Goal: Task Accomplishment & Management: Use online tool/utility

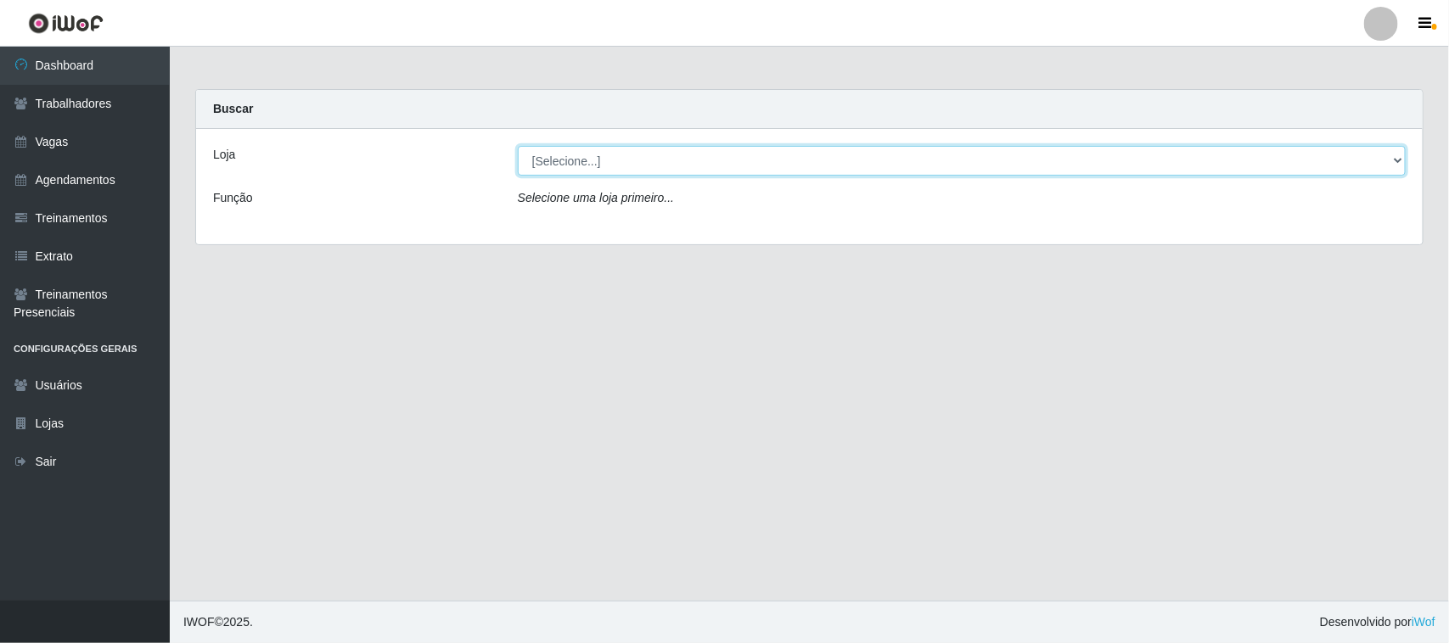
click at [689, 151] on select "[Selecione...] [GEOGRAPHIC_DATA]" at bounding box center [962, 161] width 888 height 30
select select "65"
click at [518, 146] on select "[Selecione...] [GEOGRAPHIC_DATA]" at bounding box center [962, 161] width 888 height 30
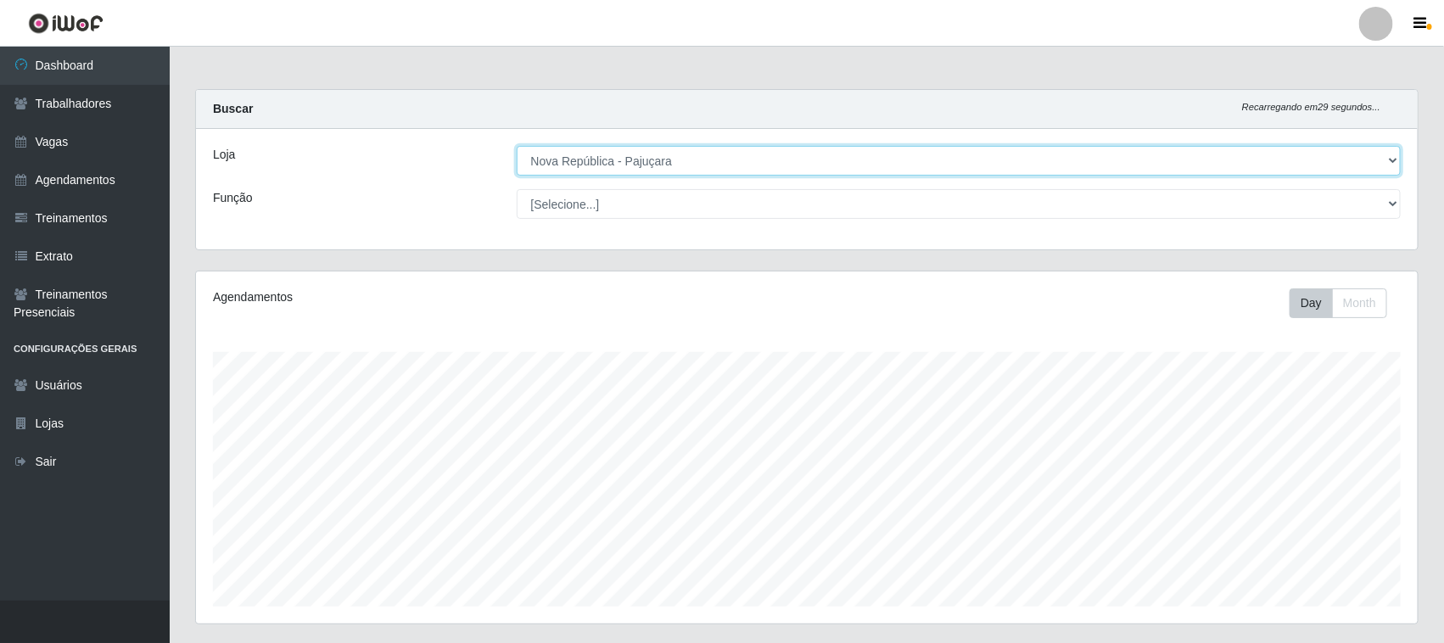
scroll to position [353, 1222]
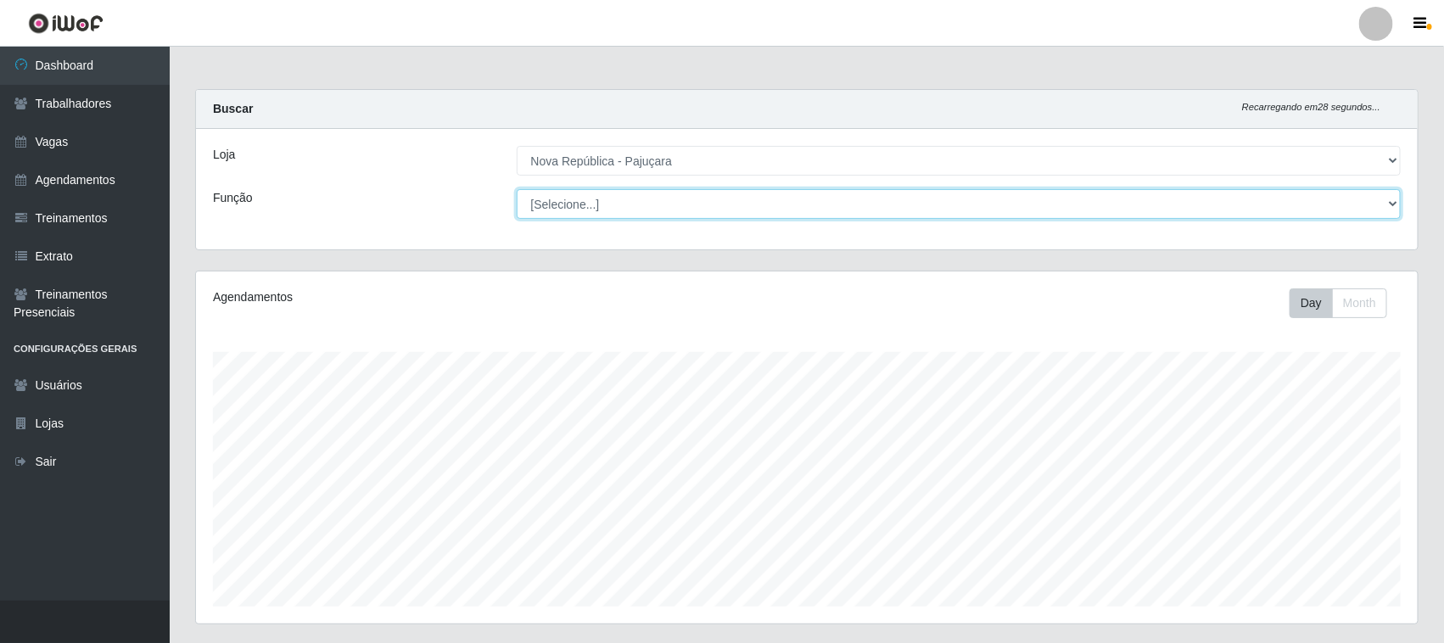
click at [694, 200] on select "[Selecione...] Balconista Operador de Caixa Repositor" at bounding box center [959, 204] width 885 height 30
select select "22"
click at [517, 189] on select "[Selecione...] Balconista Operador de Caixa Repositor" at bounding box center [959, 204] width 885 height 30
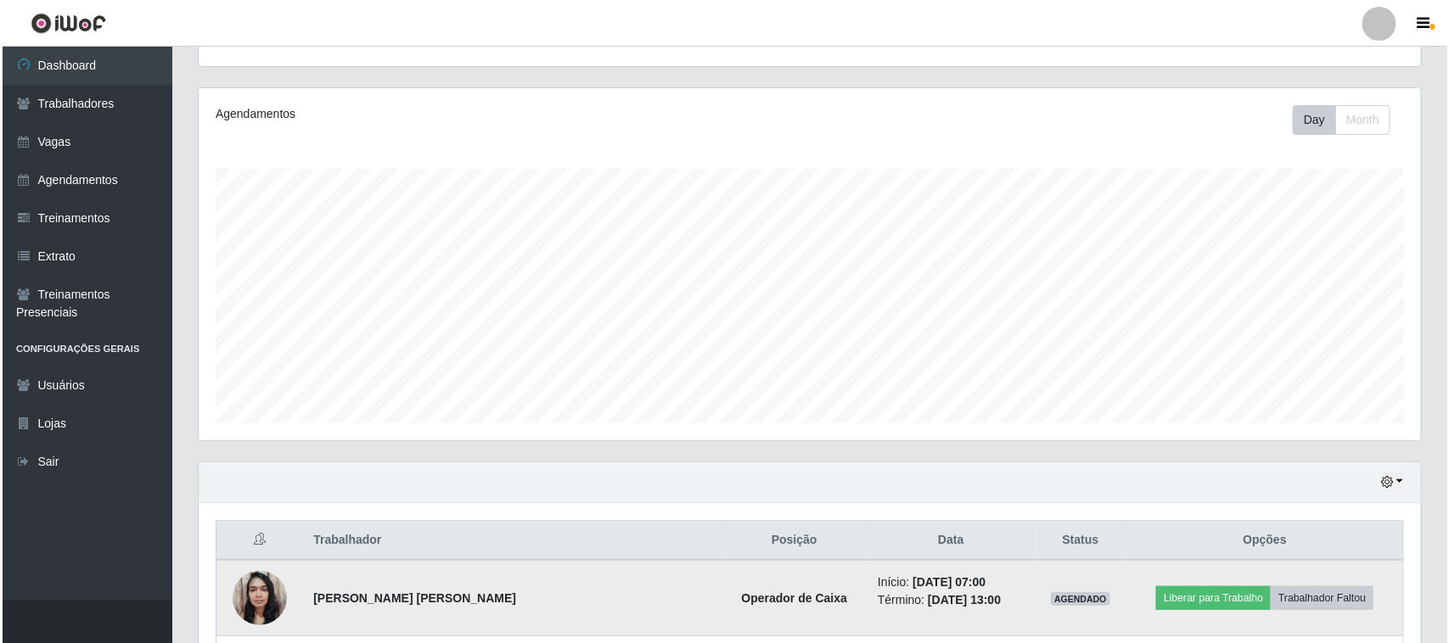
scroll to position [485, 0]
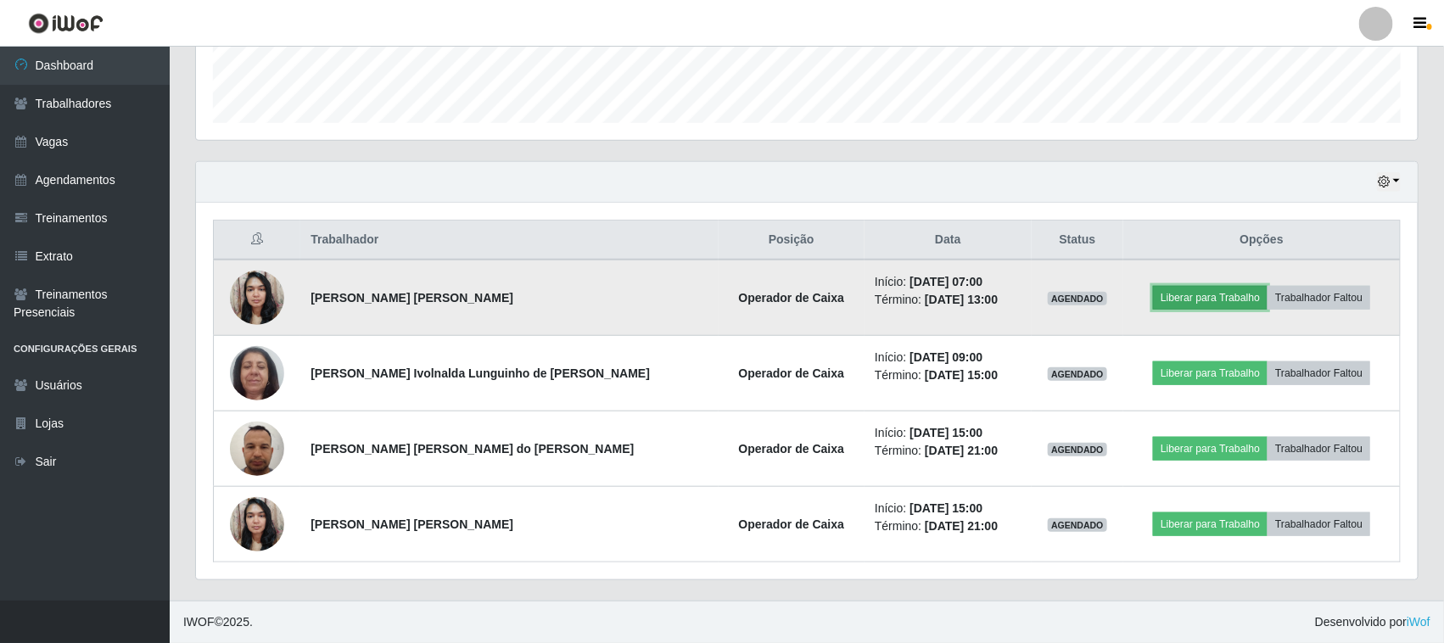
click at [1153, 306] on button "Liberar para Trabalho" at bounding box center [1210, 298] width 115 height 24
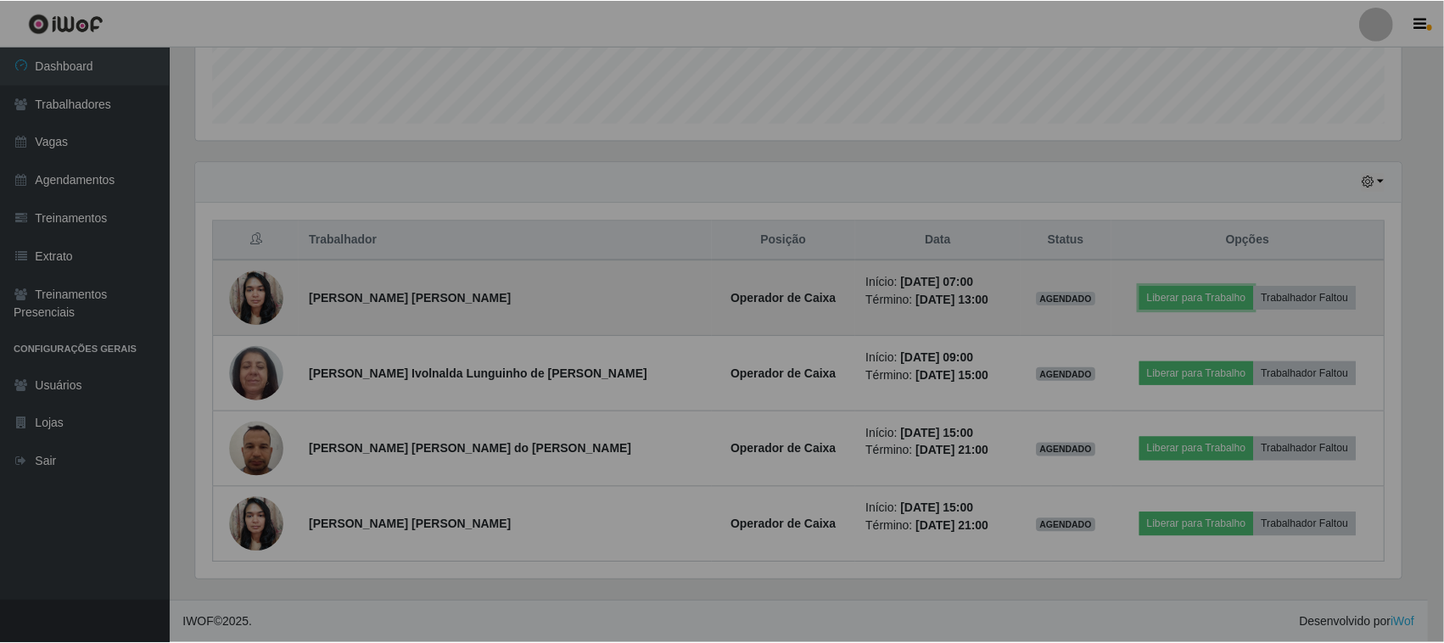
scroll to position [353, 1222]
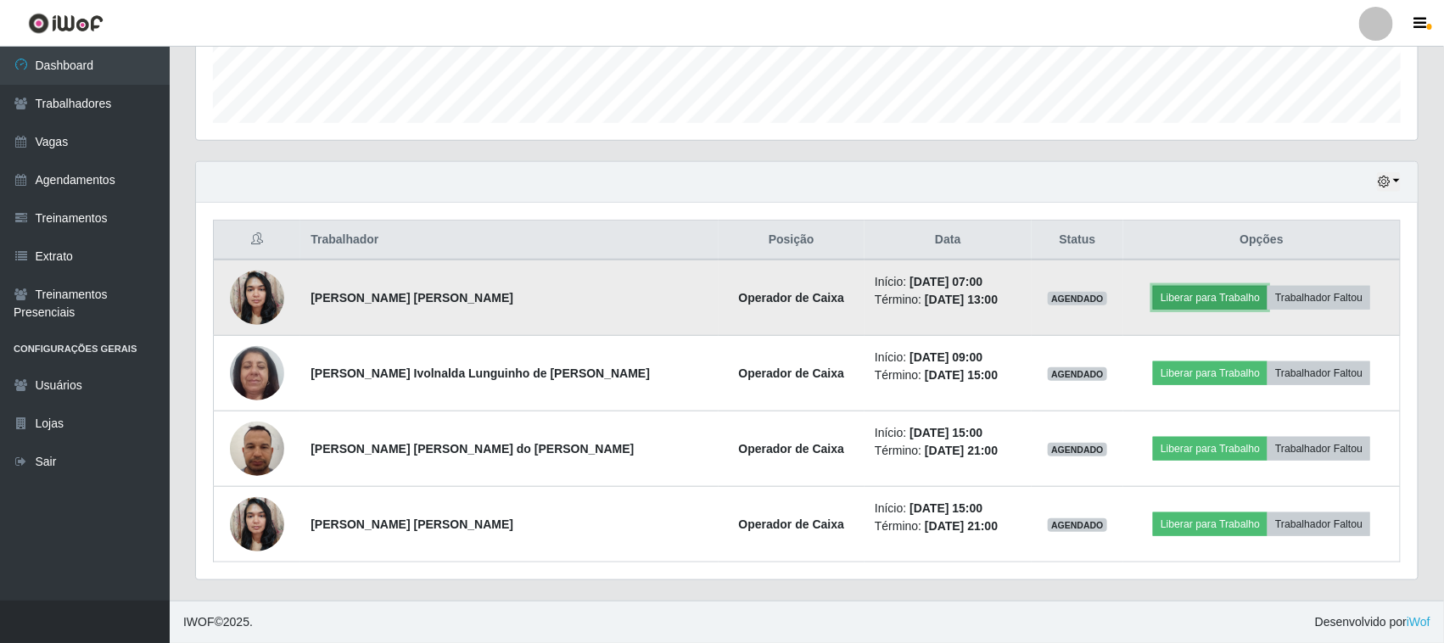
click at [1165, 289] on button "Liberar para Trabalho" at bounding box center [1210, 298] width 115 height 24
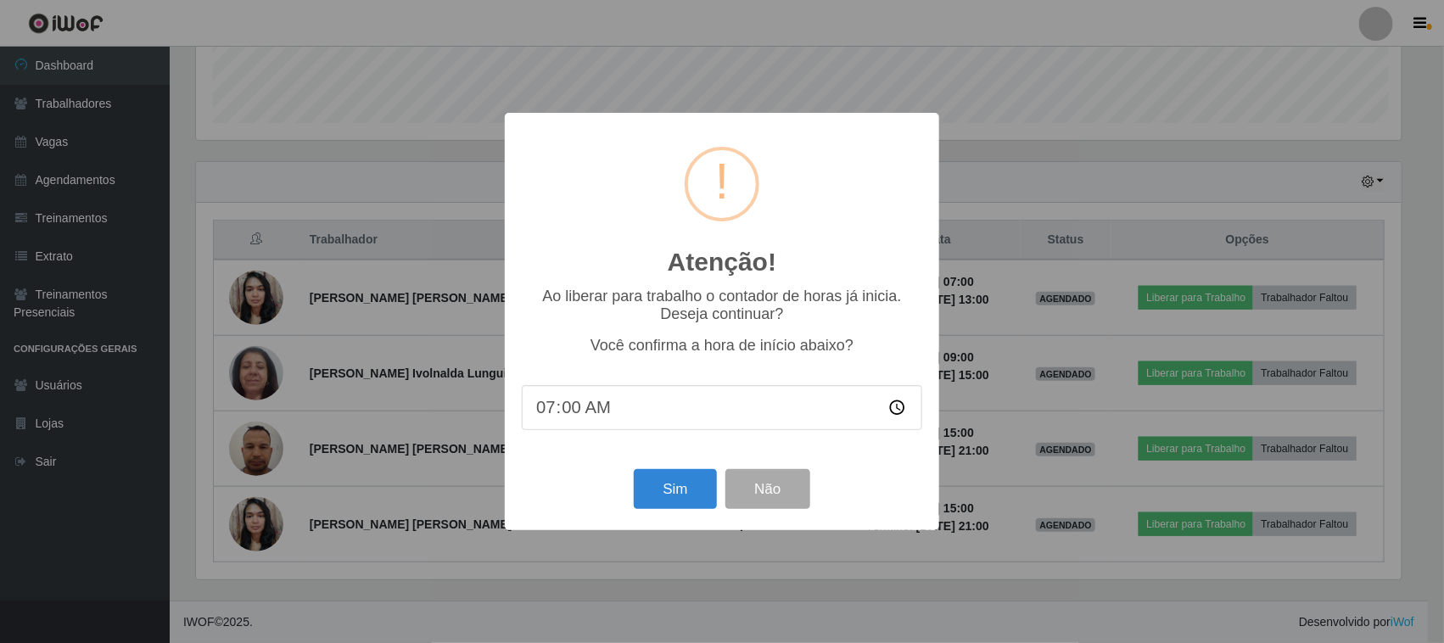
scroll to position [353, 1210]
click at [710, 494] on button "Sim" at bounding box center [678, 489] width 82 height 40
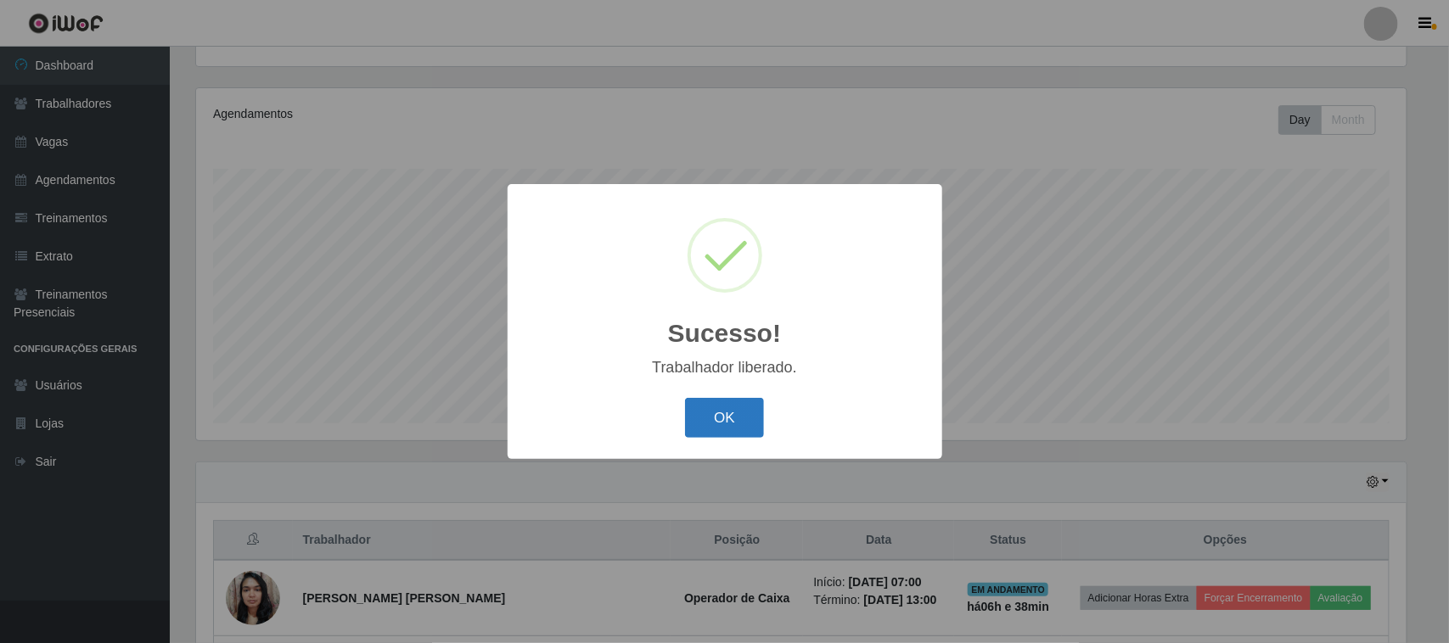
click at [717, 407] on button "OK" at bounding box center [724, 418] width 79 height 40
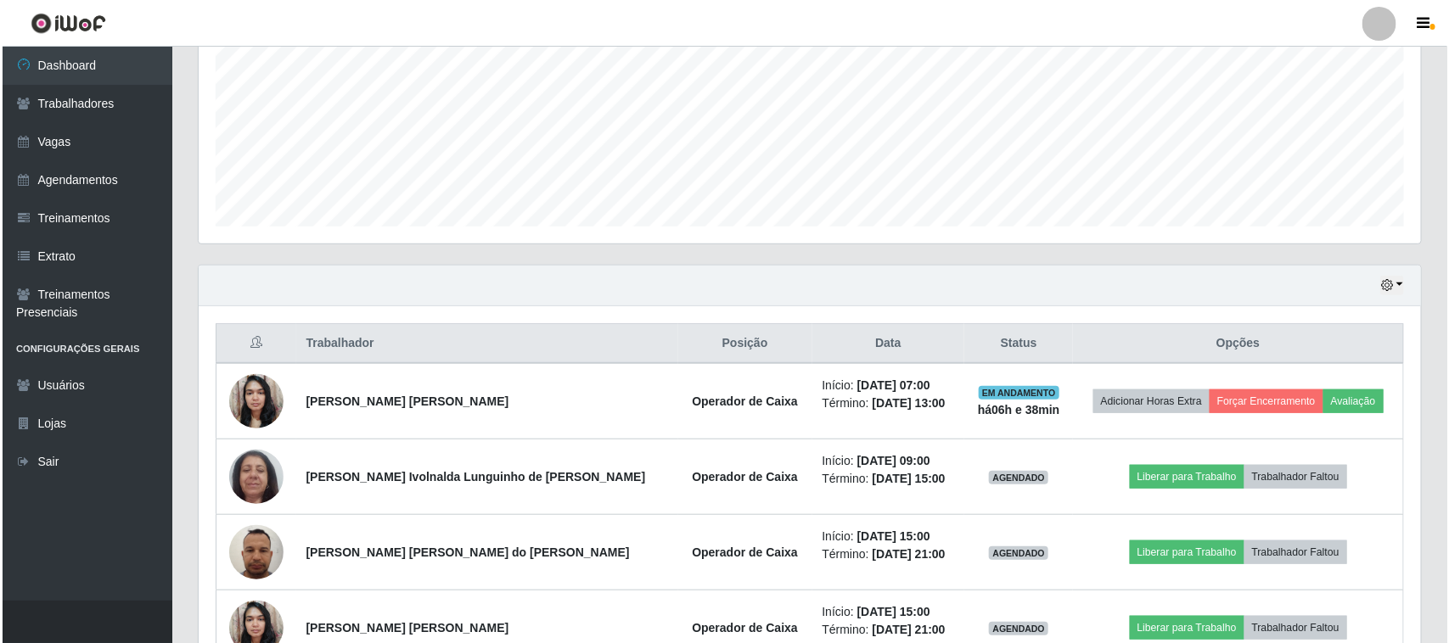
scroll to position [485, 0]
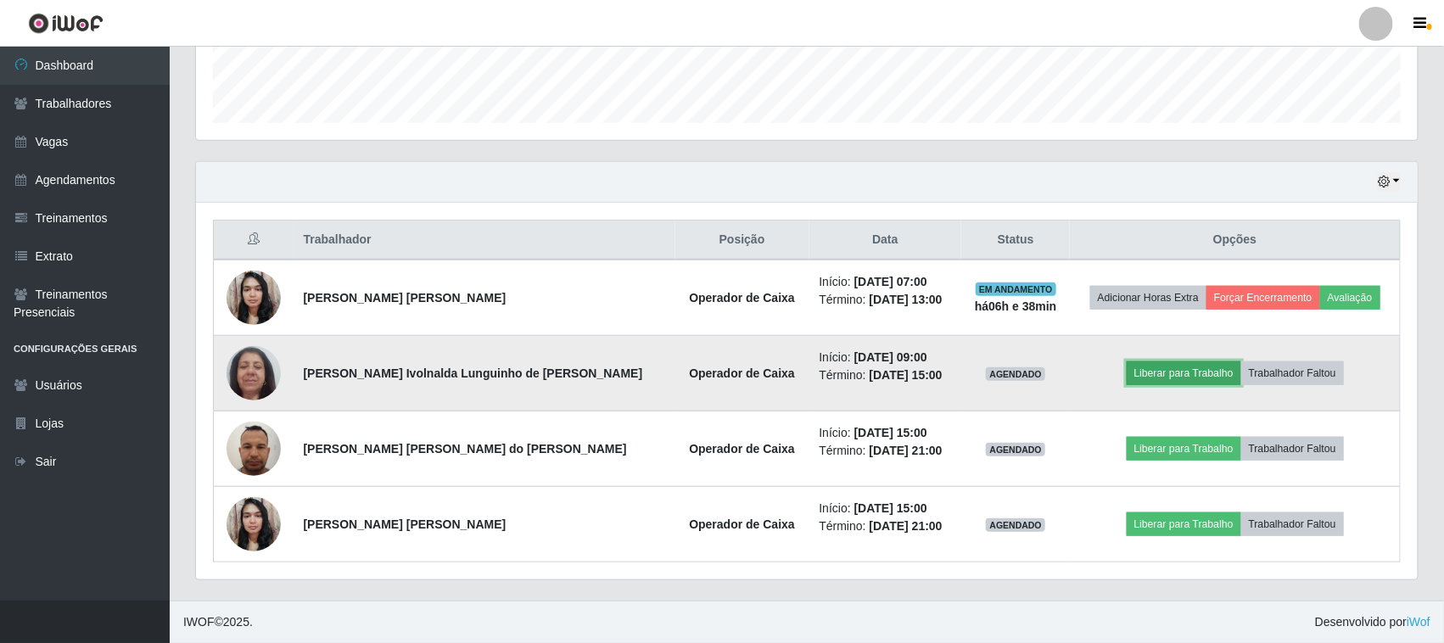
click at [1218, 380] on button "Liberar para Trabalho" at bounding box center [1184, 374] width 115 height 24
click at [1154, 383] on button "Liberar para Trabalho" at bounding box center [1184, 374] width 115 height 24
click at [1173, 363] on button "Liberar para Trabalho" at bounding box center [1184, 374] width 115 height 24
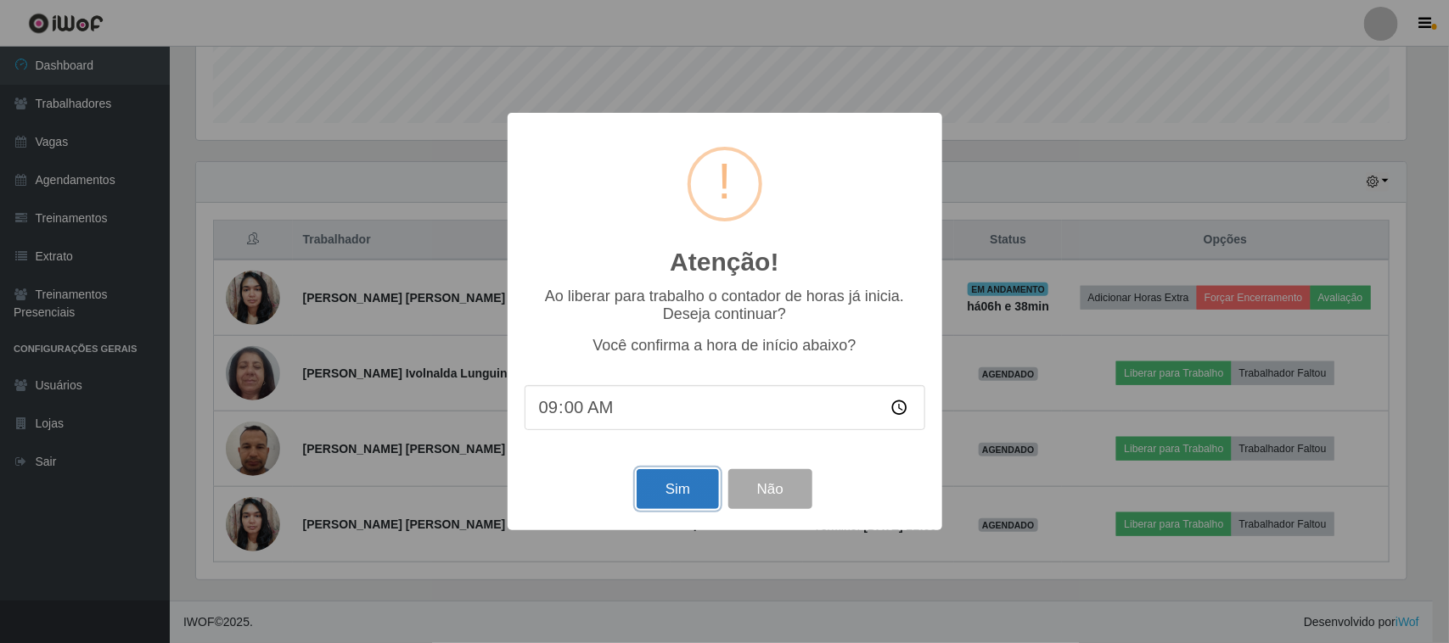
click at [694, 505] on button "Sim" at bounding box center [678, 489] width 82 height 40
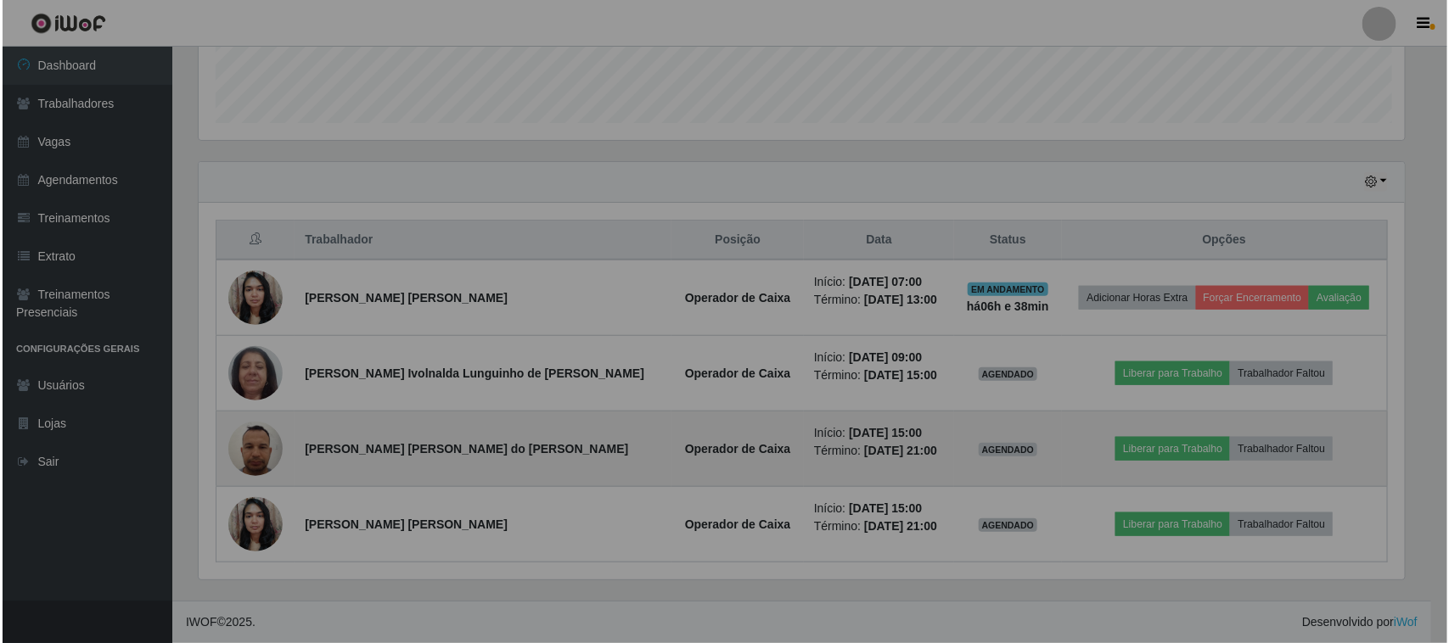
scroll to position [353, 1222]
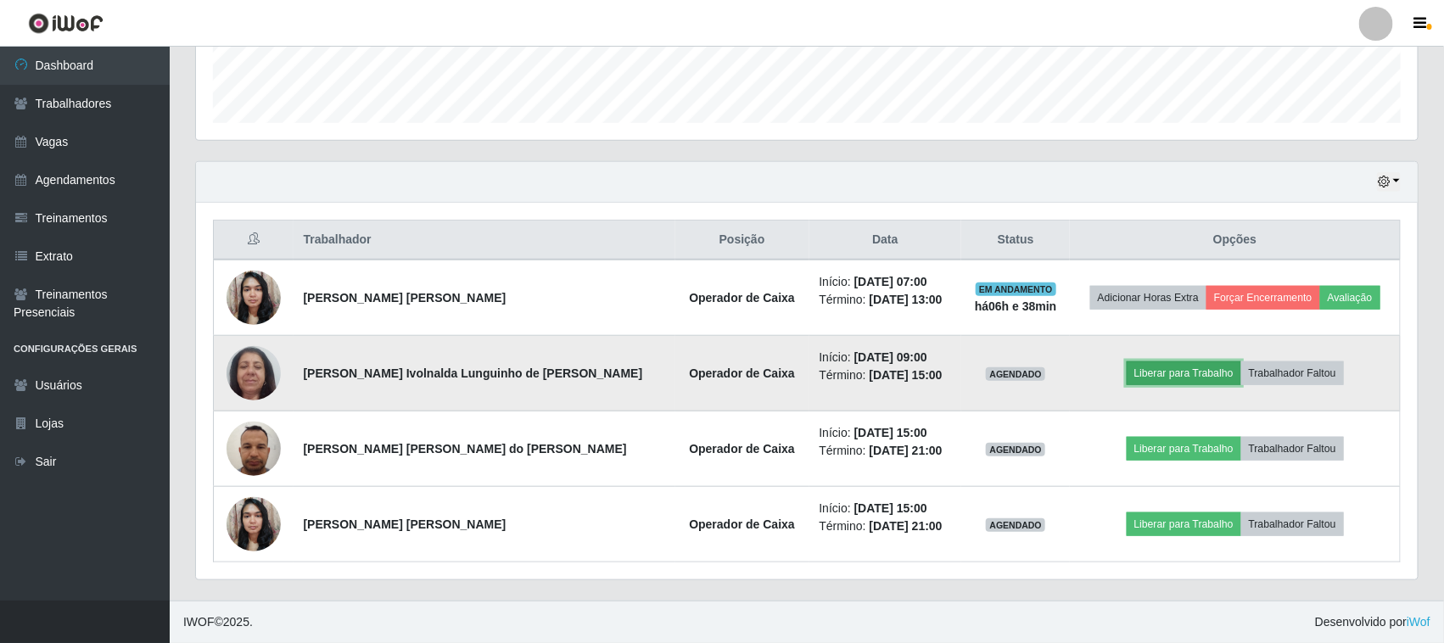
click at [1143, 380] on button "Liberar para Trabalho" at bounding box center [1184, 374] width 115 height 24
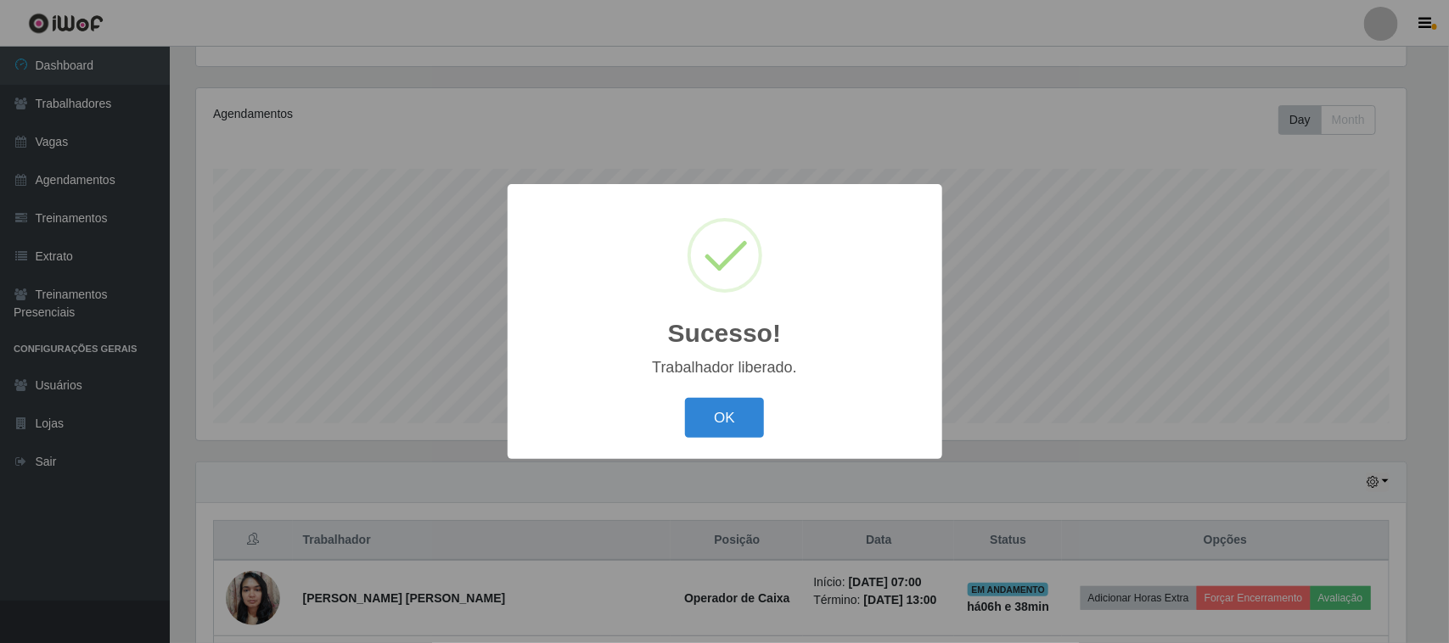
click at [736, 434] on button "OK" at bounding box center [724, 418] width 79 height 40
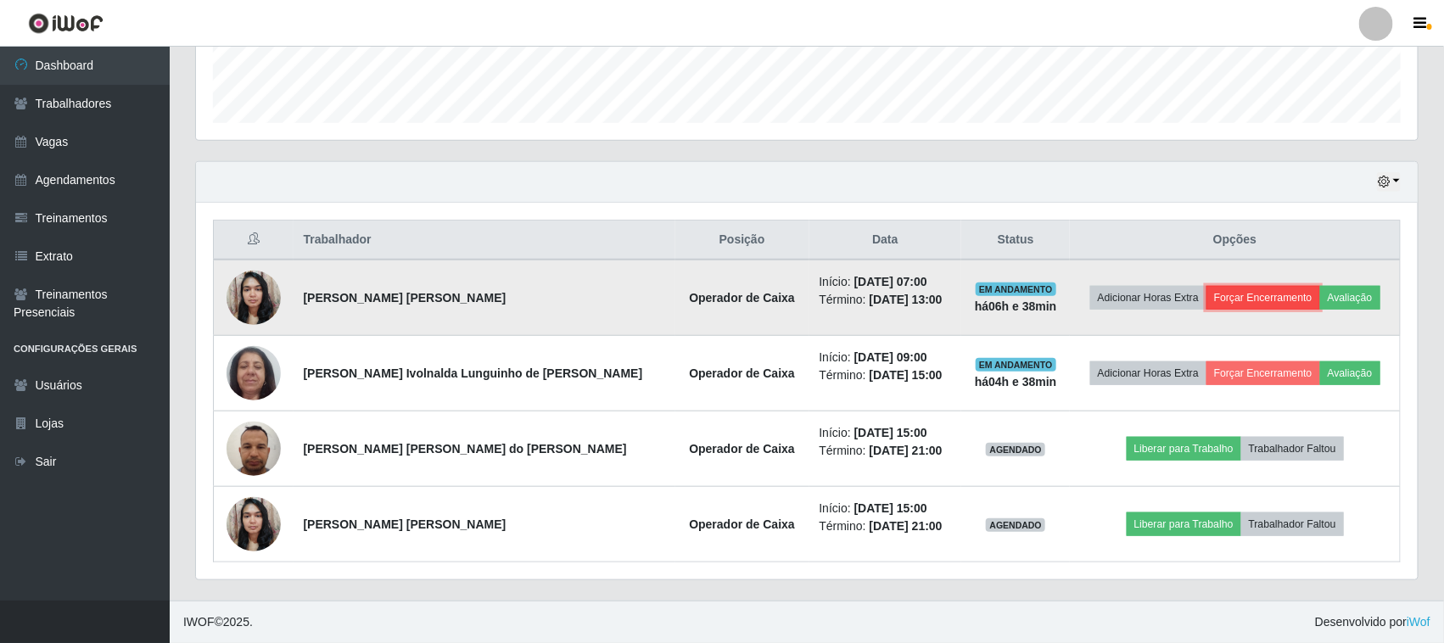
click at [1226, 291] on button "Forçar Encerramento" at bounding box center [1264, 298] width 114 height 24
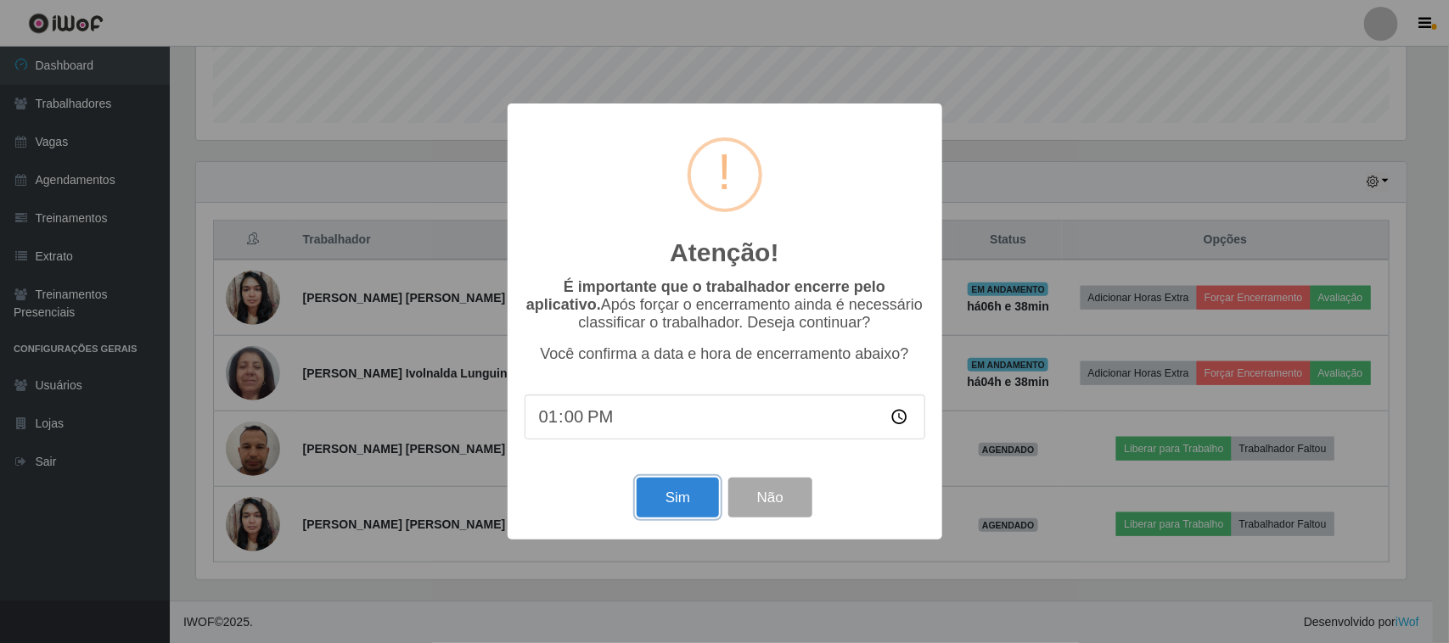
click at [706, 509] on button "Sim" at bounding box center [678, 498] width 82 height 40
click at [706, 509] on div "Atenção! × É importante que o trabalhador encerre pelo aplicativo. Após forçar …" at bounding box center [724, 321] width 1449 height 643
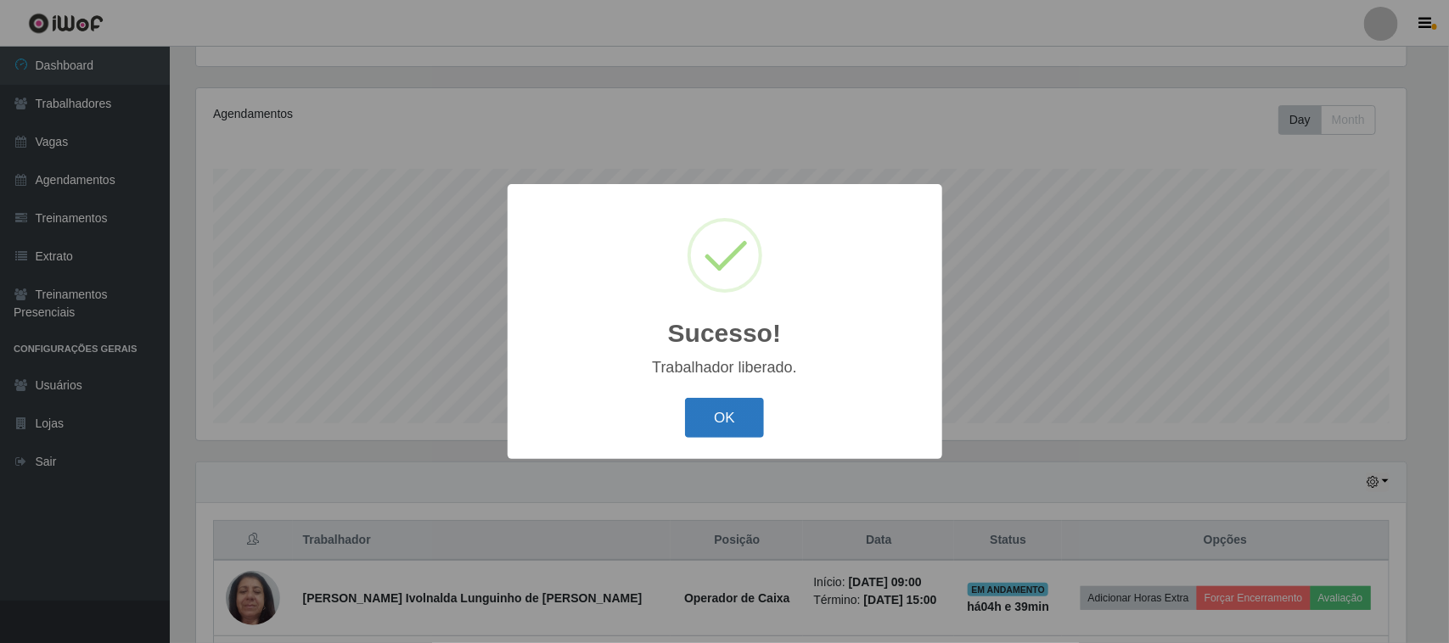
click at [737, 418] on button "OK" at bounding box center [724, 418] width 79 height 40
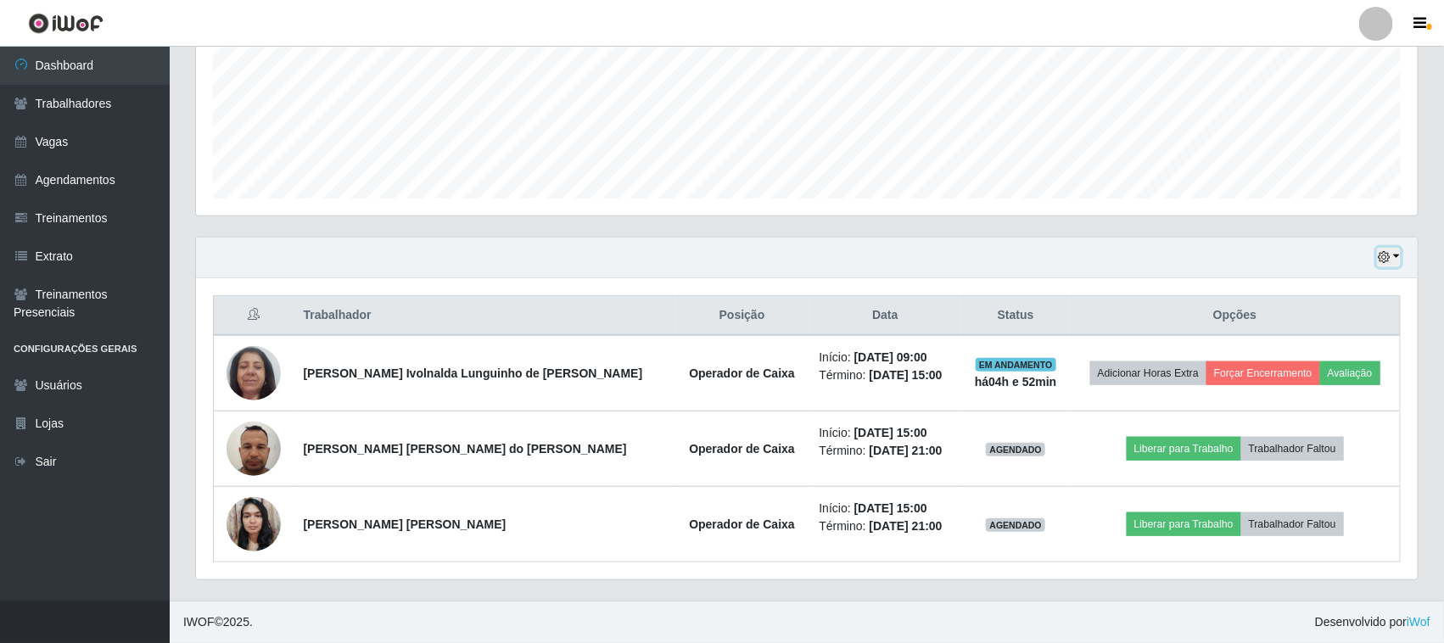
click at [1394, 257] on button "button" at bounding box center [1389, 258] width 24 height 20
click at [1373, 265] on div "Hoje 1 dia 3 dias 1 Semana Não encerrados" at bounding box center [807, 258] width 1222 height 41
click at [1379, 259] on icon "button" at bounding box center [1384, 257] width 12 height 12
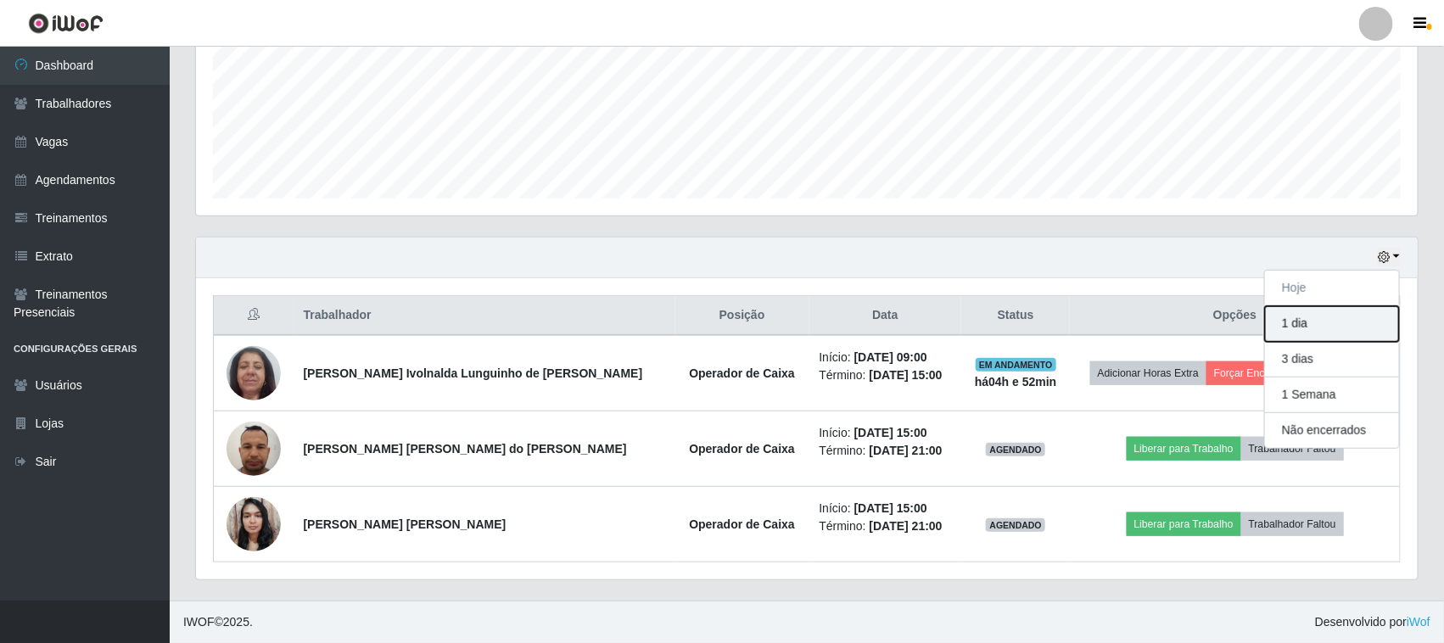
click at [1351, 317] on button "1 dia" at bounding box center [1332, 324] width 134 height 36
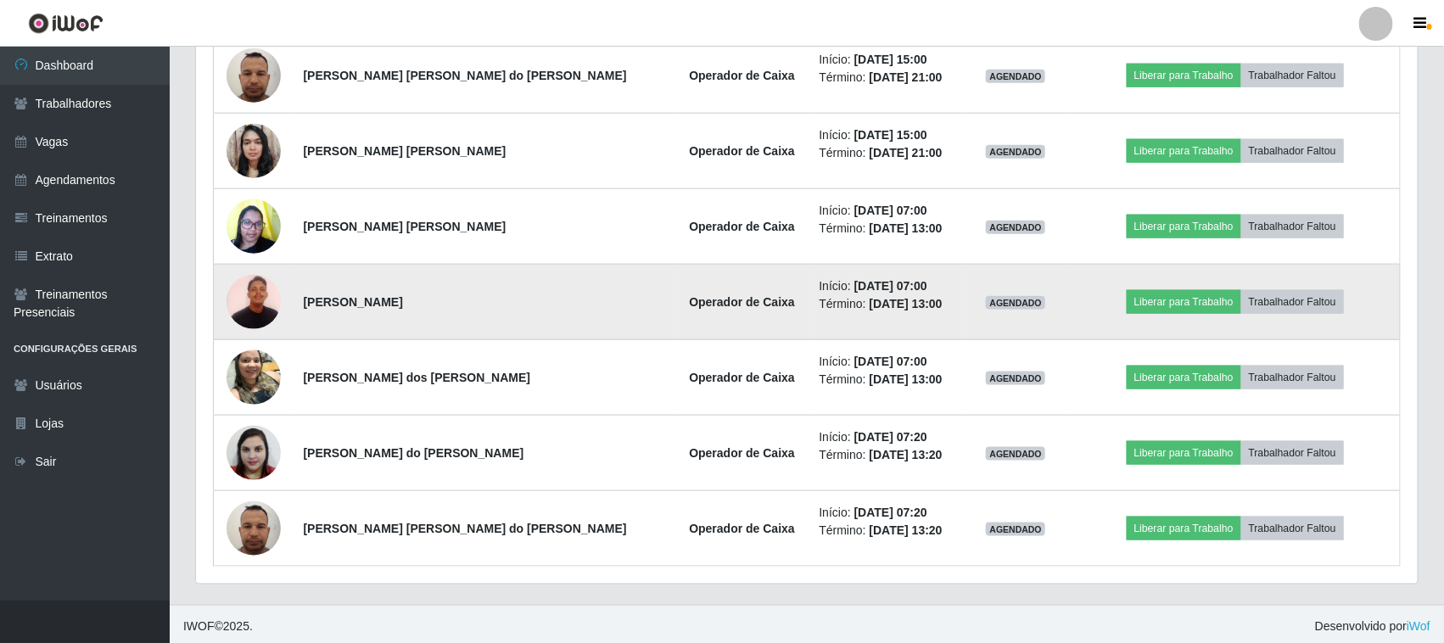
scroll to position [789, 0]
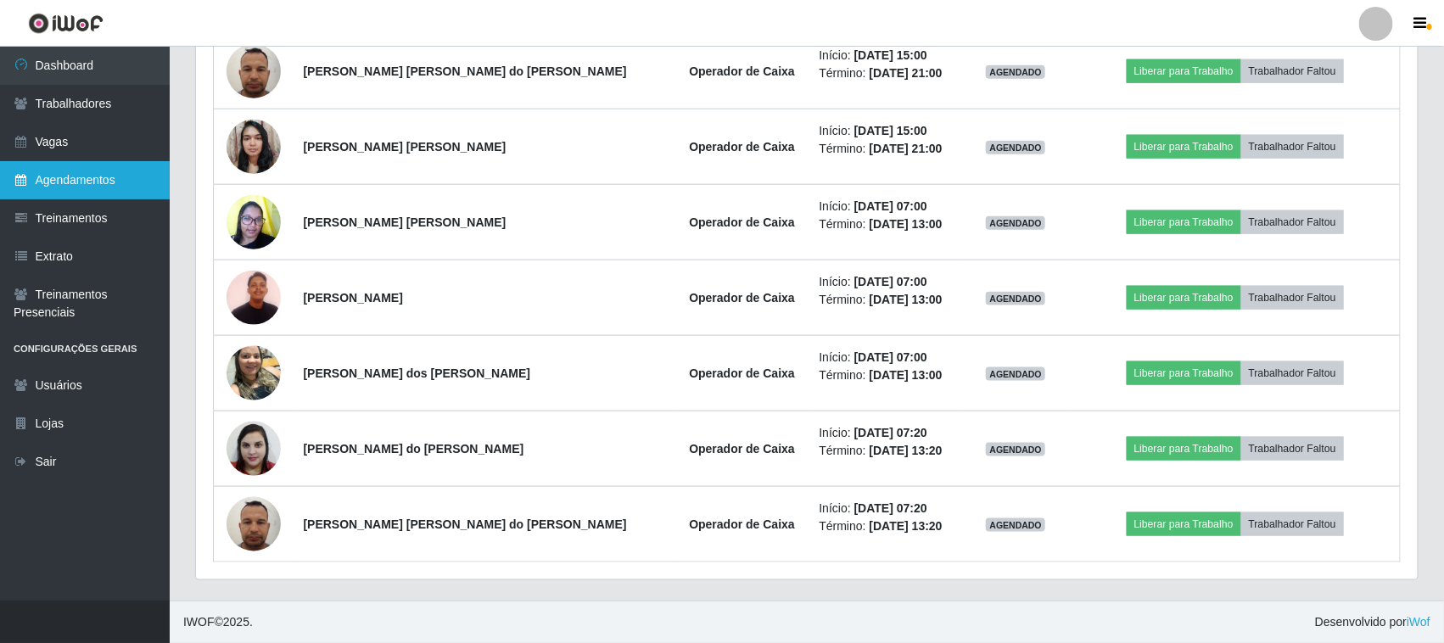
click at [83, 172] on link "Agendamentos" at bounding box center [85, 180] width 170 height 38
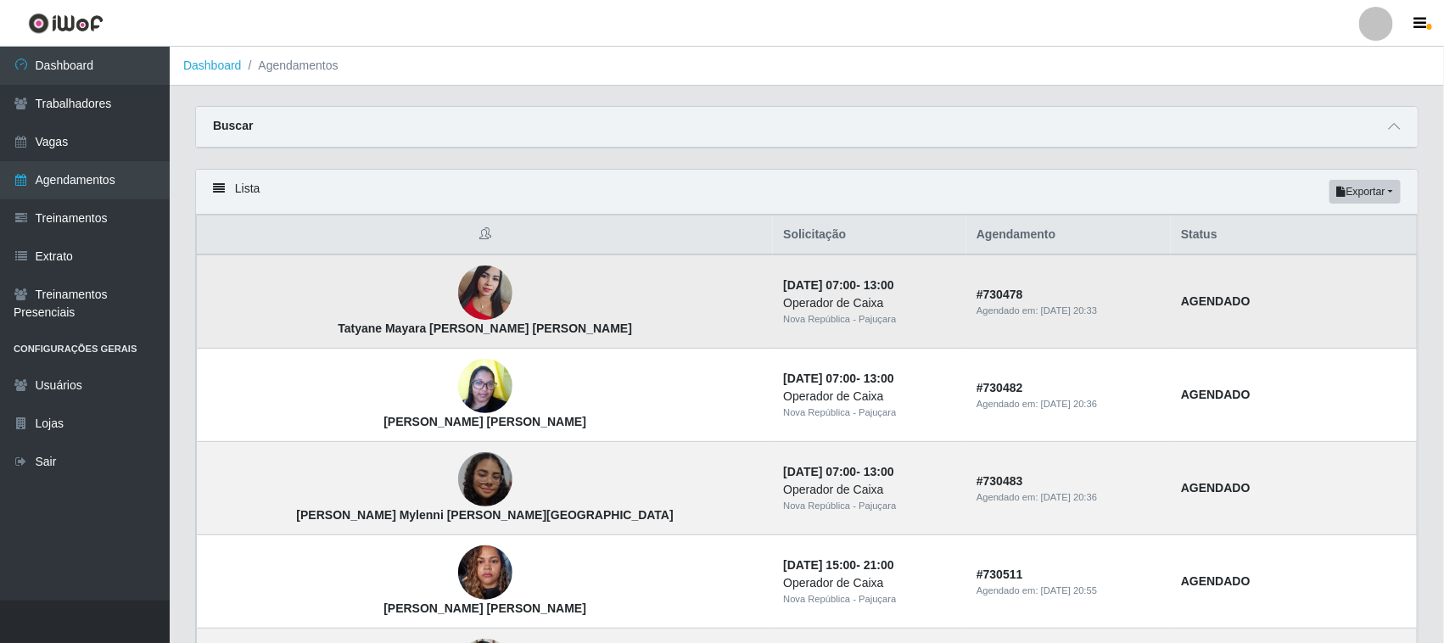
click at [458, 273] on img at bounding box center [485, 293] width 54 height 72
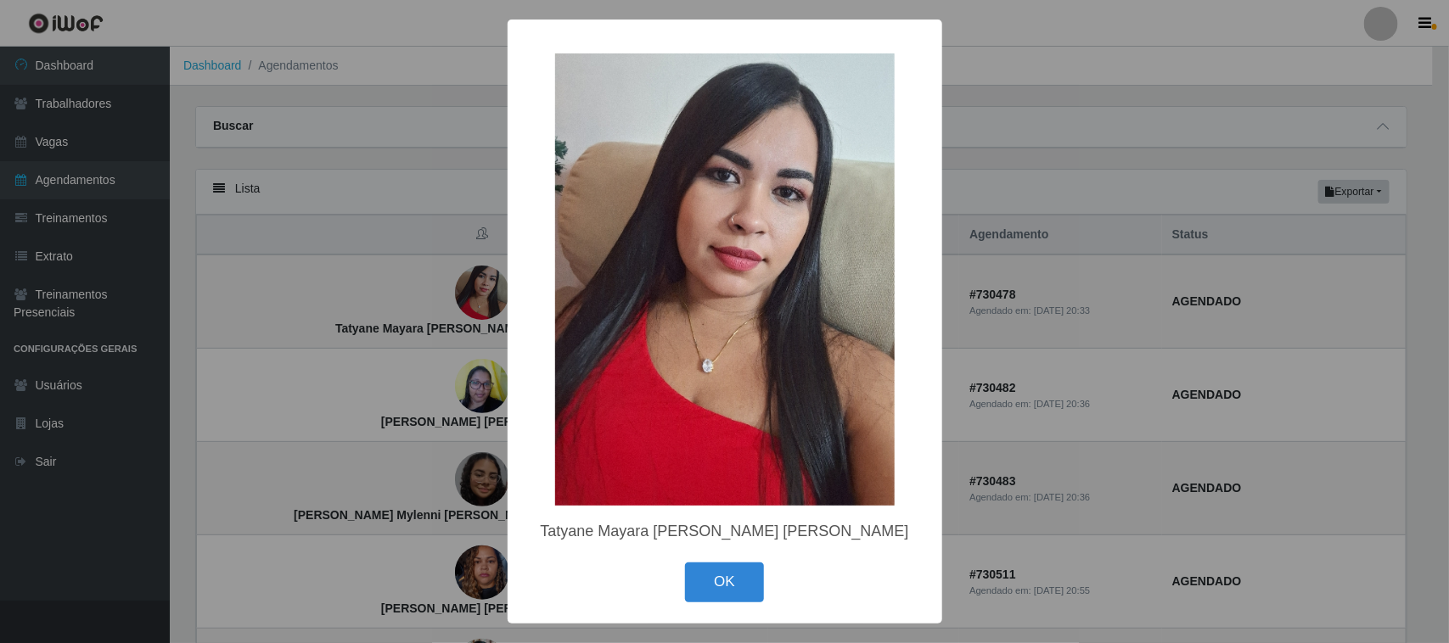
click at [390, 311] on div "× Tatyane Mayara Teixeira Fernandes OK Cancel" at bounding box center [724, 321] width 1449 height 643
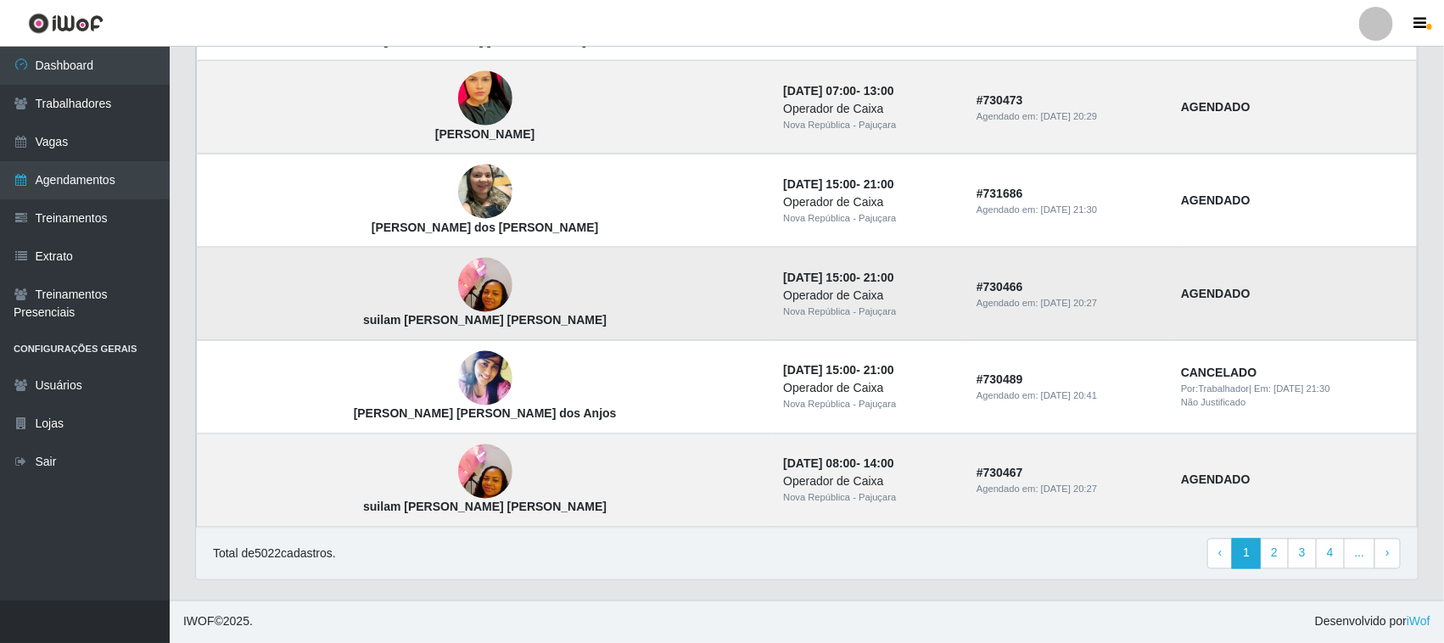
scroll to position [1131, 0]
click at [1277, 554] on link "2" at bounding box center [1274, 554] width 29 height 31
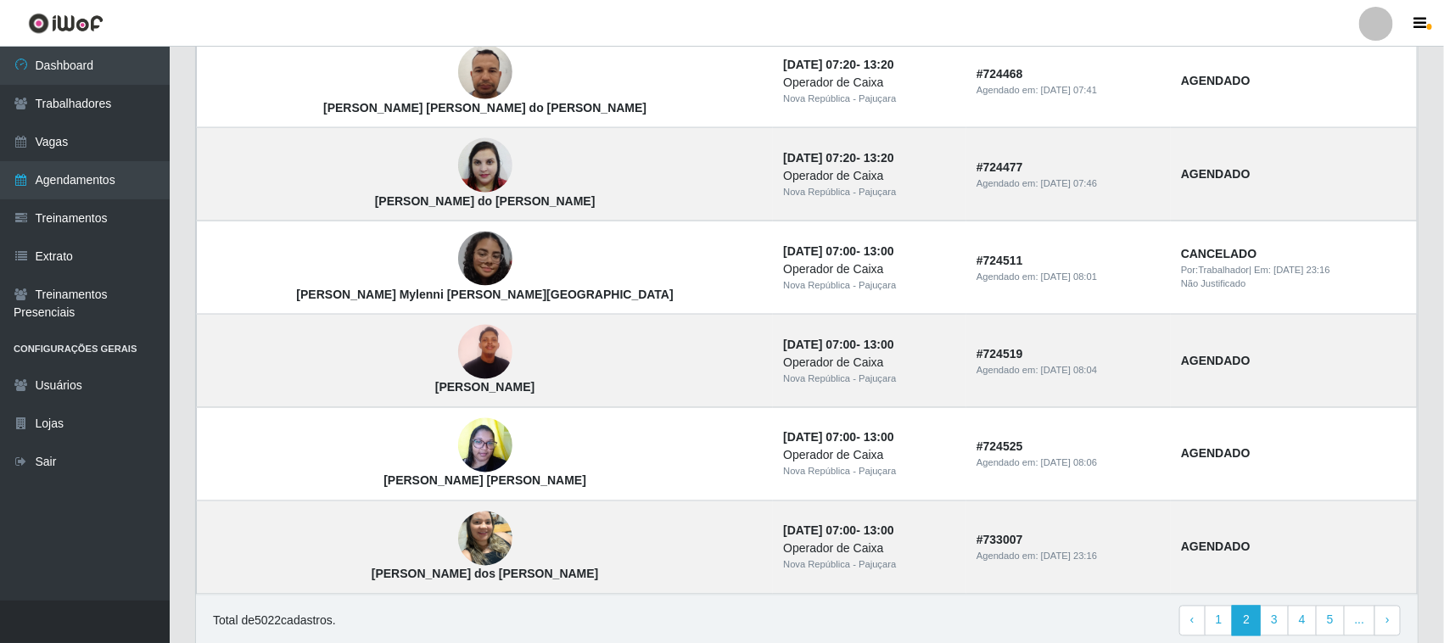
scroll to position [1131, 0]
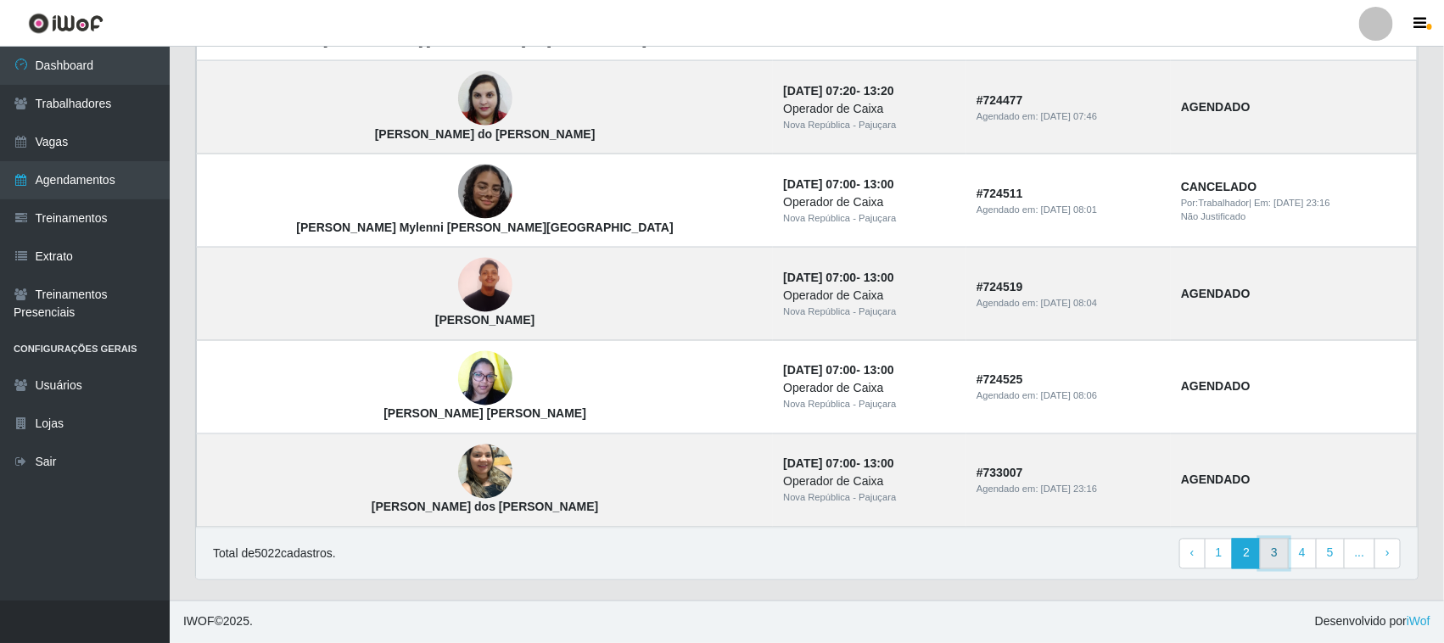
click at [1266, 552] on link "3" at bounding box center [1274, 554] width 29 height 31
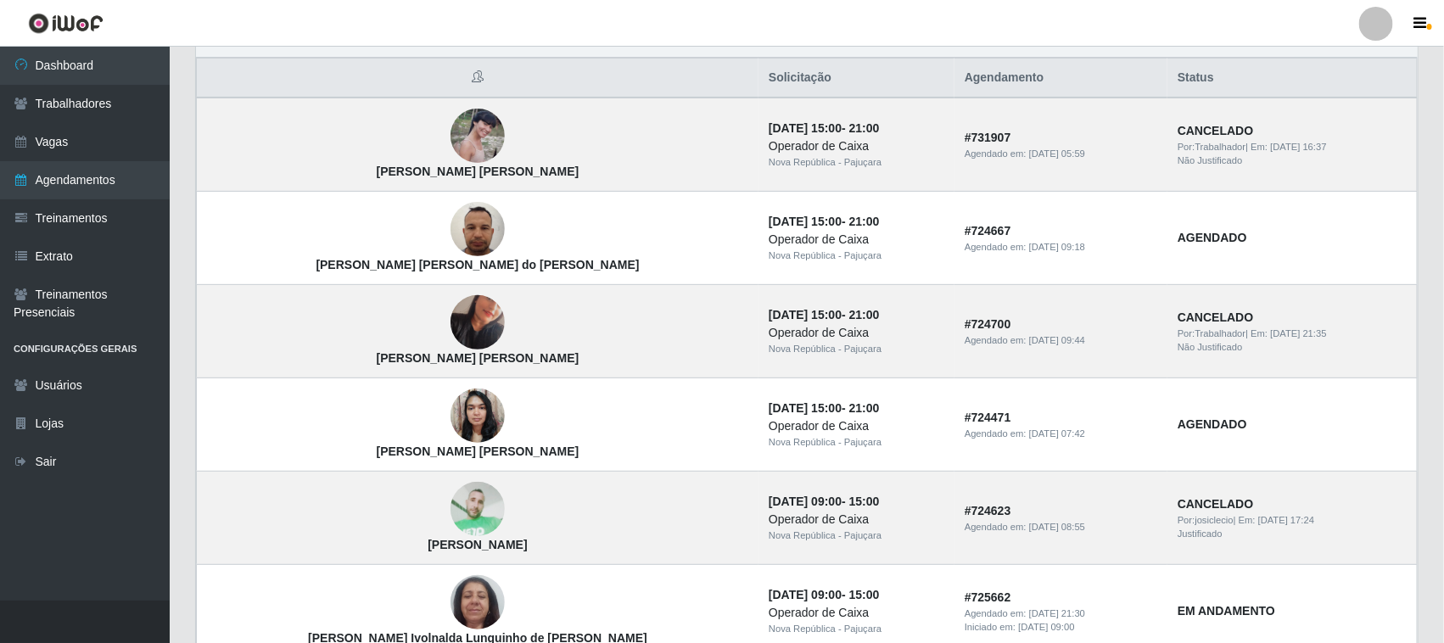
scroll to position [106, 0]
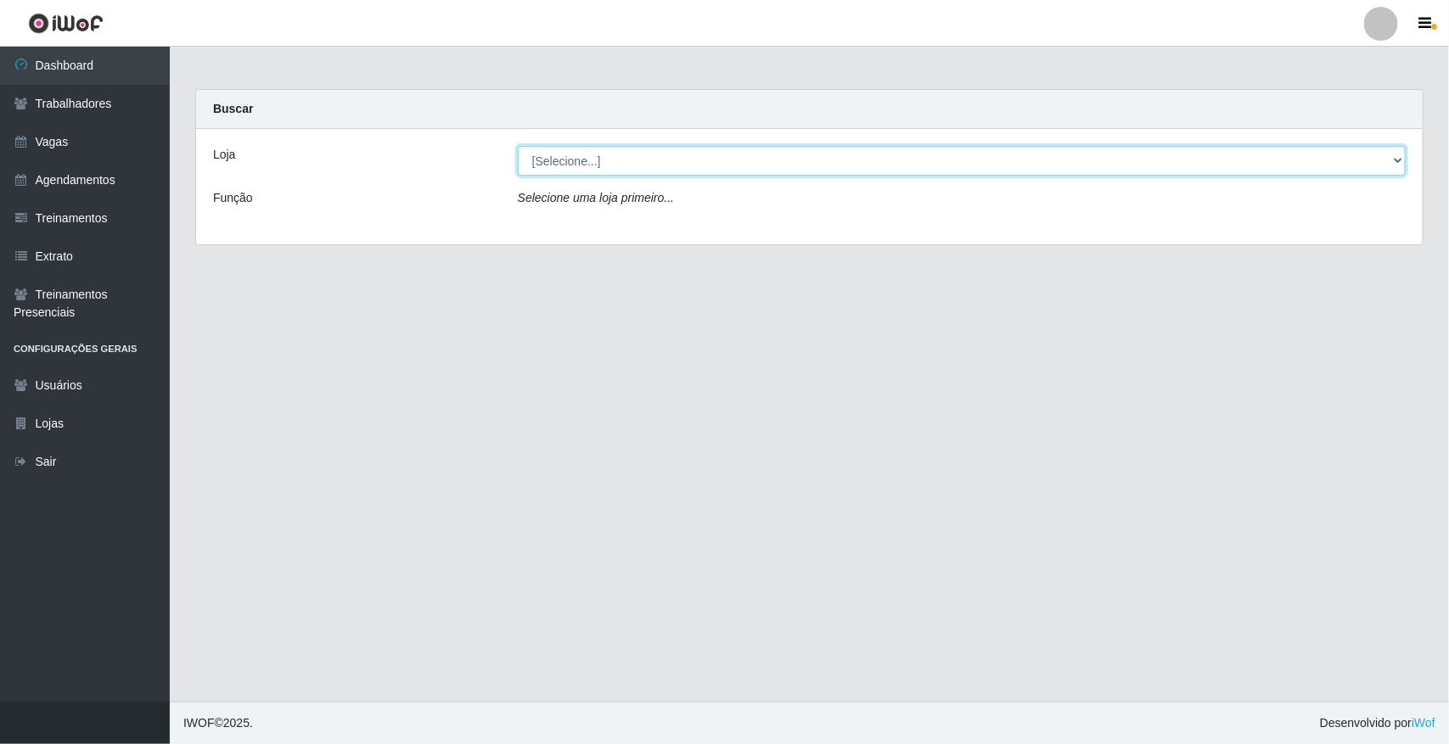
click at [578, 159] on select "[Selecione...] [GEOGRAPHIC_DATA]" at bounding box center [962, 161] width 888 height 30
select select "65"
click at [518, 146] on select "[Selecione...] [GEOGRAPHIC_DATA]" at bounding box center [962, 161] width 888 height 30
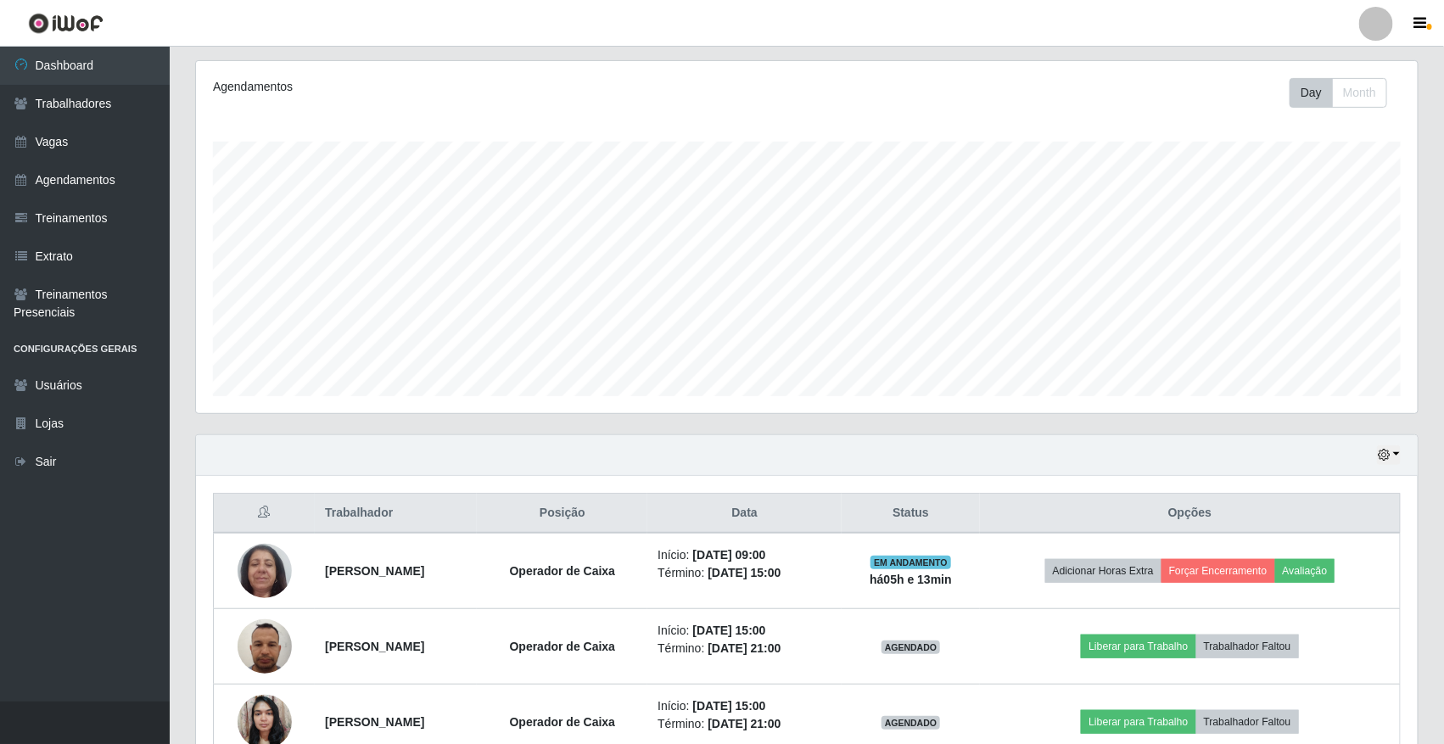
scroll to position [310, 0]
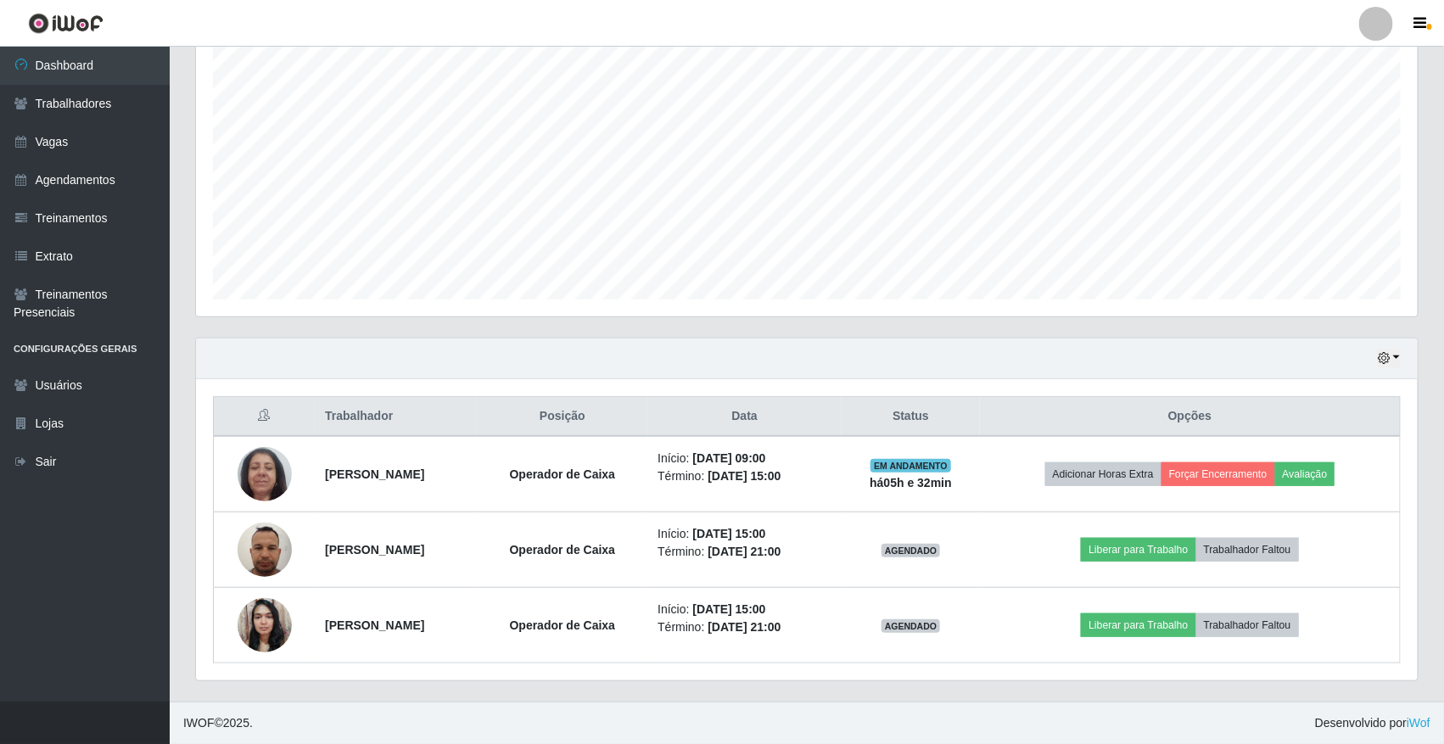
click at [1444, 390] on div "Carregando... Buscar Recarregando em 19 segundos... Loja [Selecione...] Nova Re…" at bounding box center [807, 242] width 1275 height 920
click at [1388, 353] on icon "button" at bounding box center [1384, 358] width 12 height 12
click at [1384, 356] on icon "button" at bounding box center [1384, 358] width 12 height 12
click at [1363, 418] on button "1 dia" at bounding box center [1332, 425] width 134 height 36
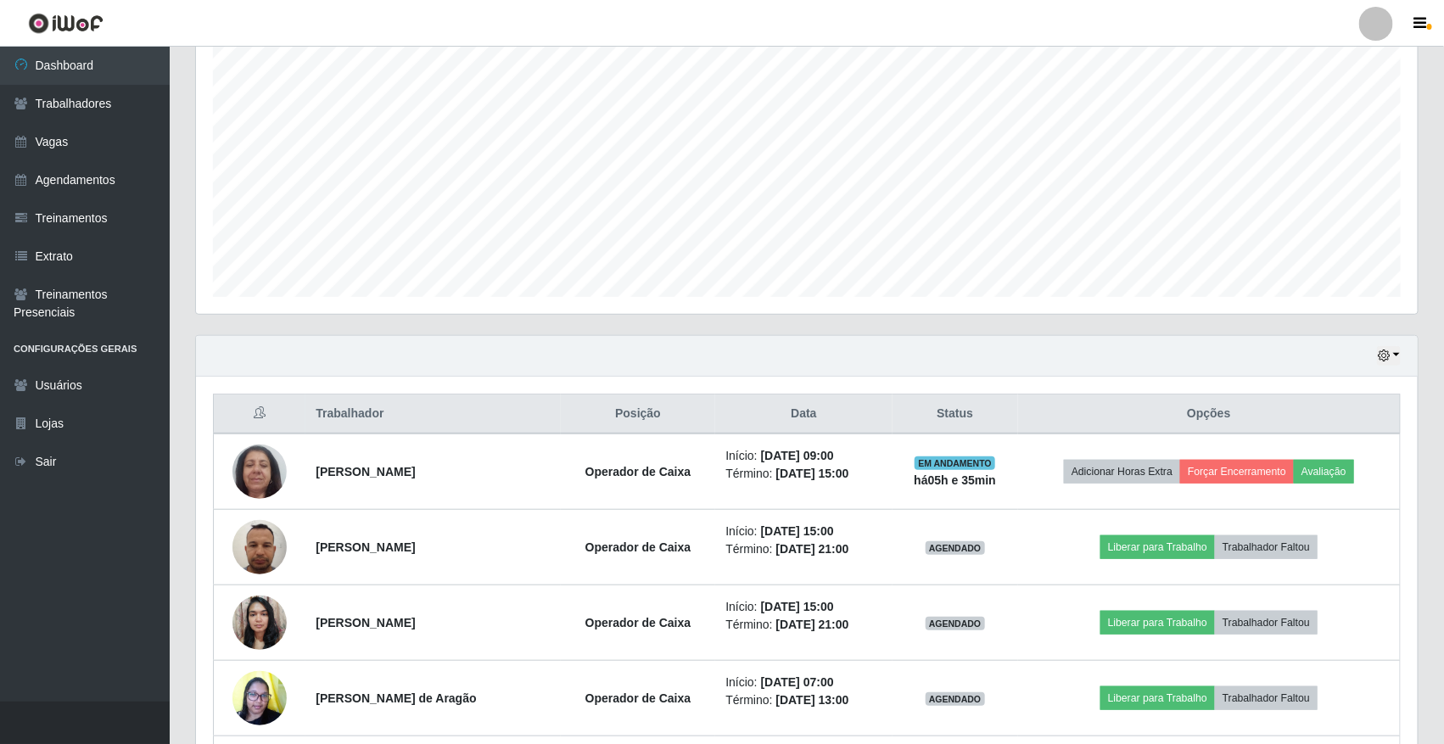
click at [1424, 557] on div "Hoje 1 dia 3 dias 1 Semana Não encerrados Trabalhador Posição Data Status Opçõe…" at bounding box center [806, 668] width 1249 height 666
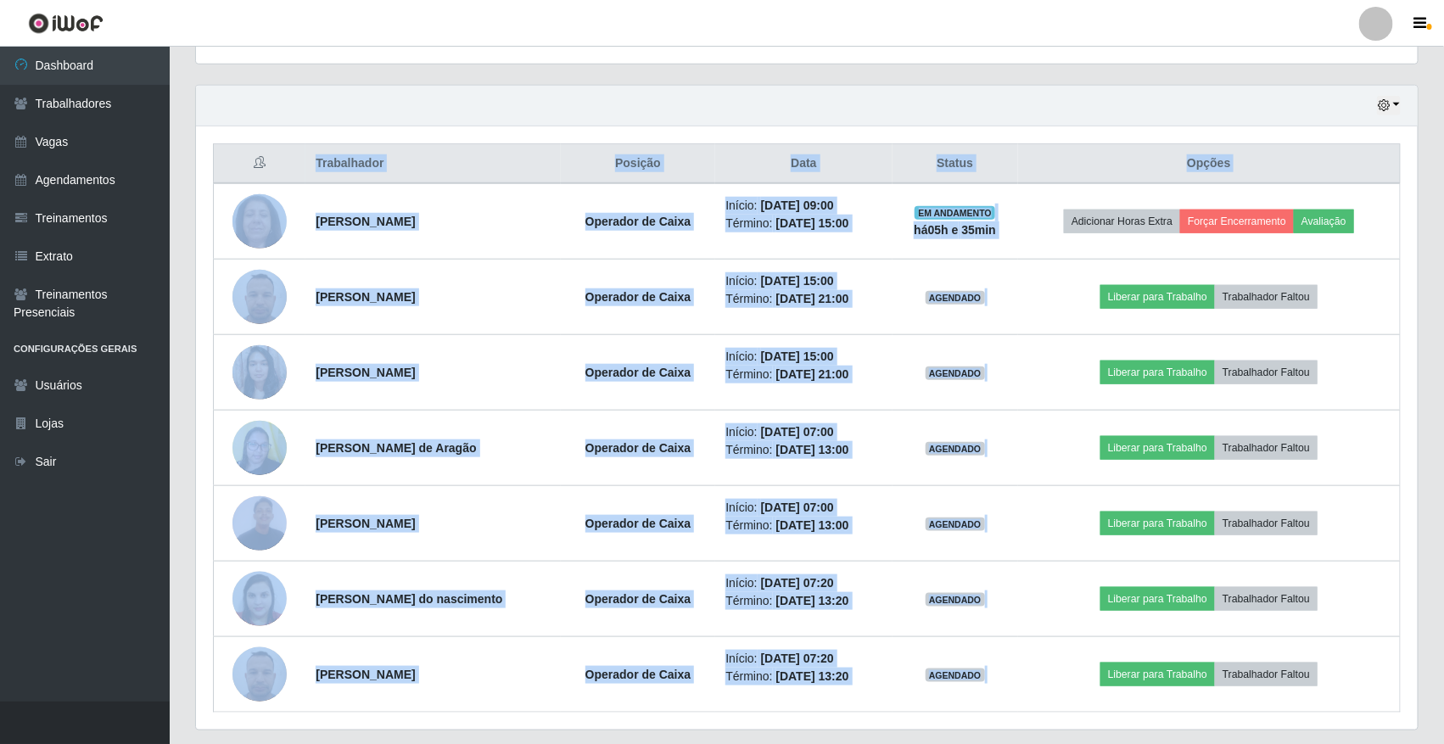
scroll to position [612, 0]
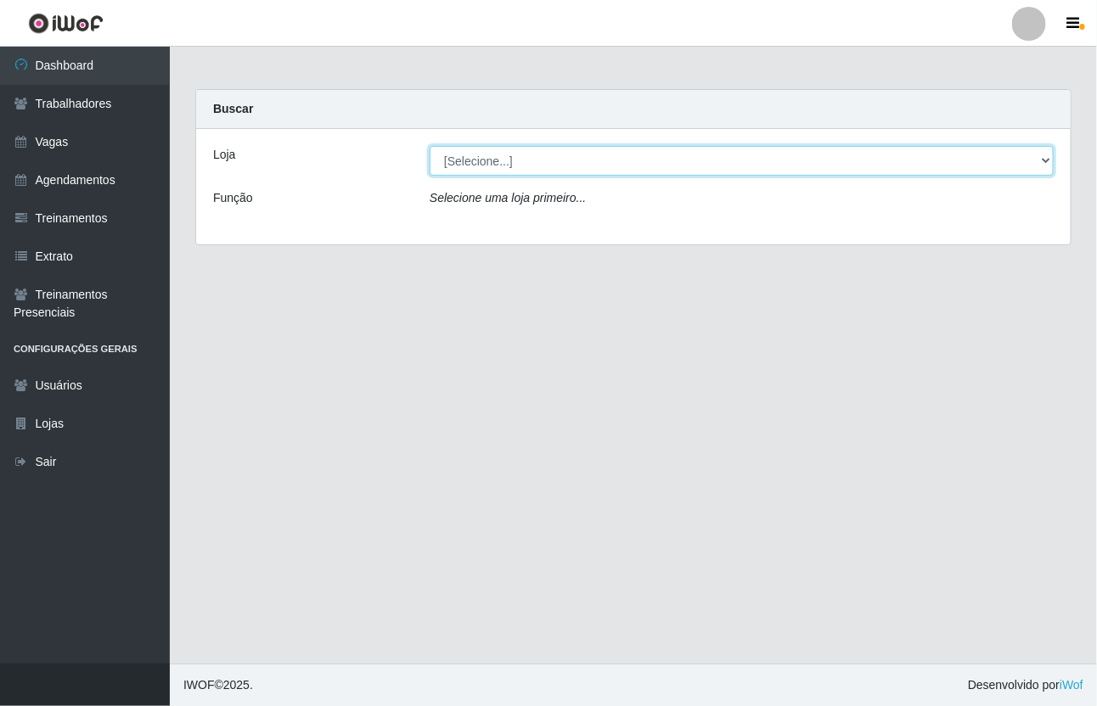
click at [543, 155] on select "[Selecione...] [GEOGRAPHIC_DATA]" at bounding box center [741, 161] width 624 height 30
select select "65"
click at [429, 146] on select "[Selecione...] [GEOGRAPHIC_DATA]" at bounding box center [741, 161] width 624 height 30
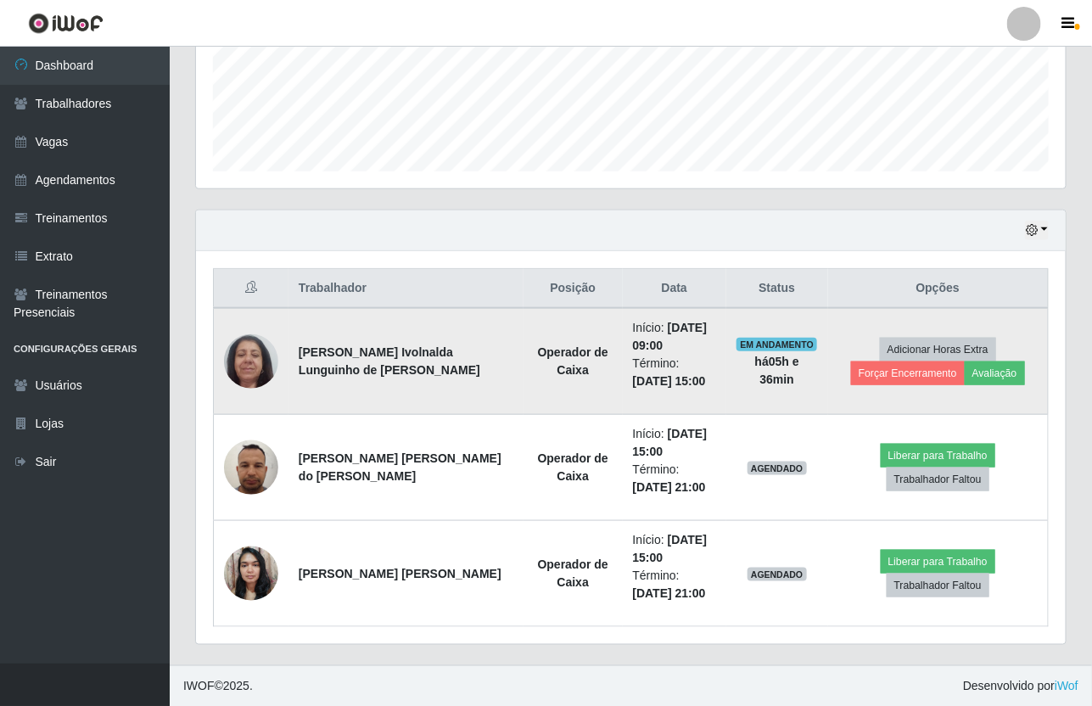
scroll to position [439, 0]
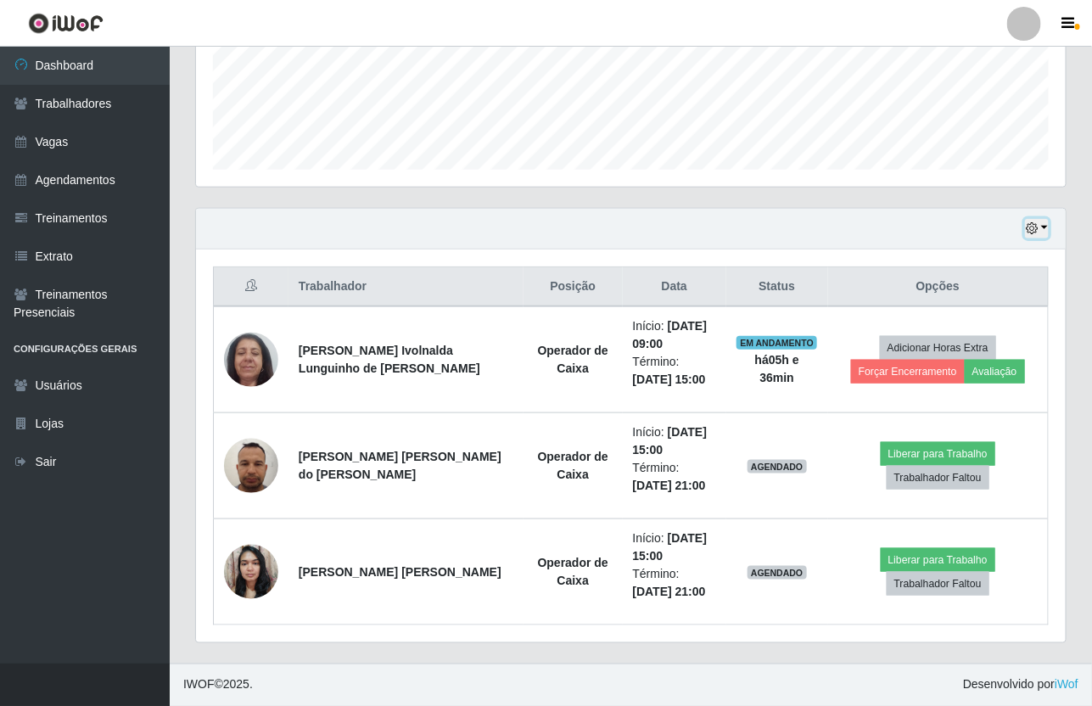
click at [1037, 238] on button "button" at bounding box center [1037, 229] width 24 height 20
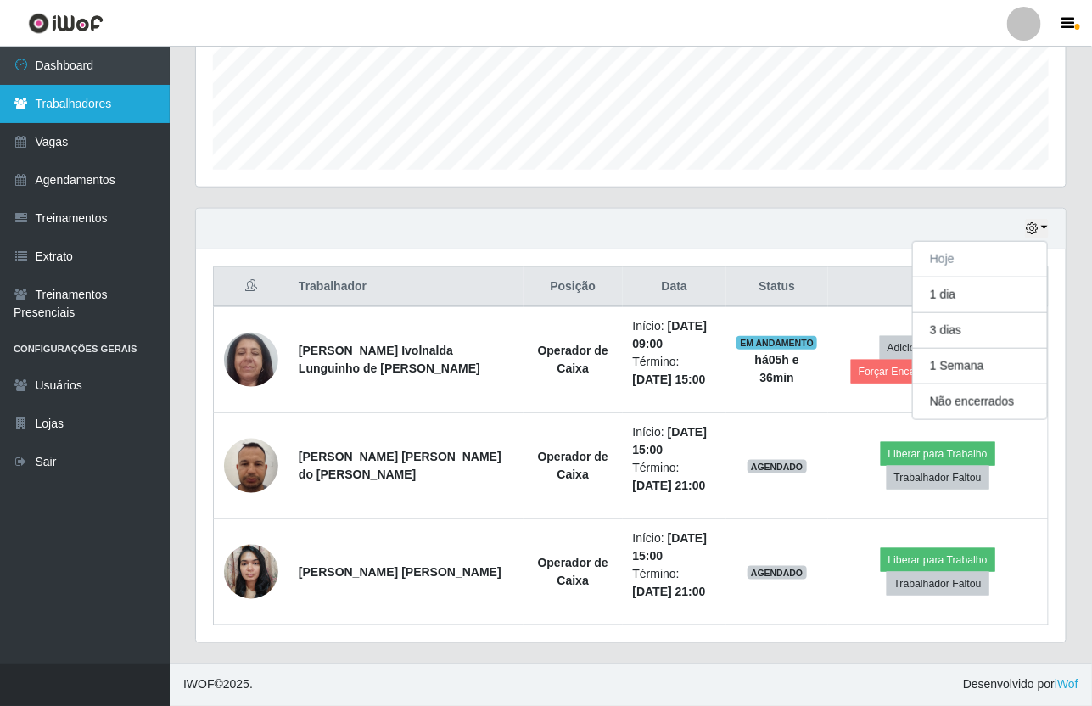
click at [104, 115] on link "Trabalhadores" at bounding box center [85, 104] width 170 height 38
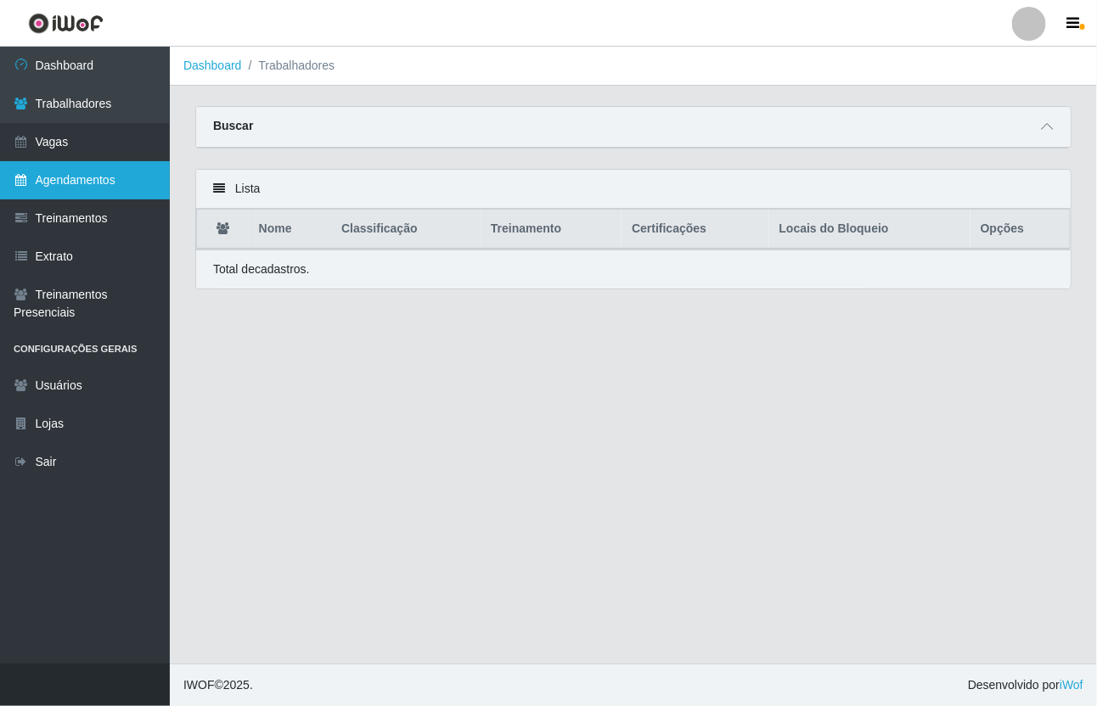
click at [92, 196] on link "Agendamentos" at bounding box center [85, 180] width 170 height 38
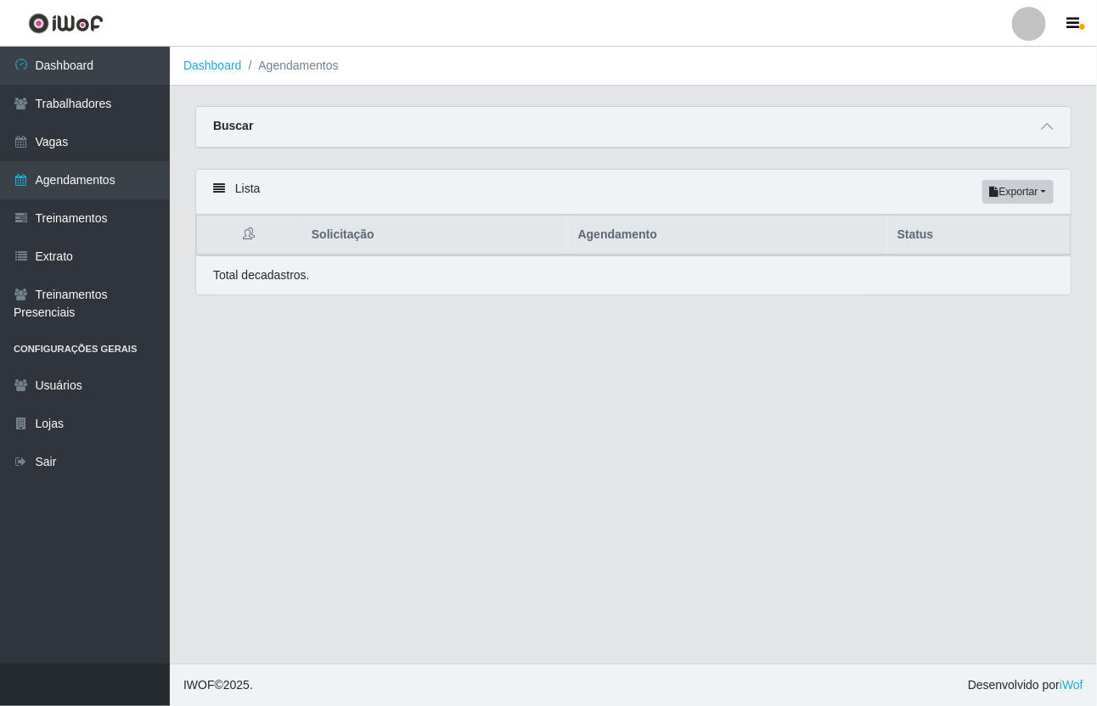
click at [1096, 78] on ol "Dashboard Agendamentos" at bounding box center [633, 66] width 927 height 39
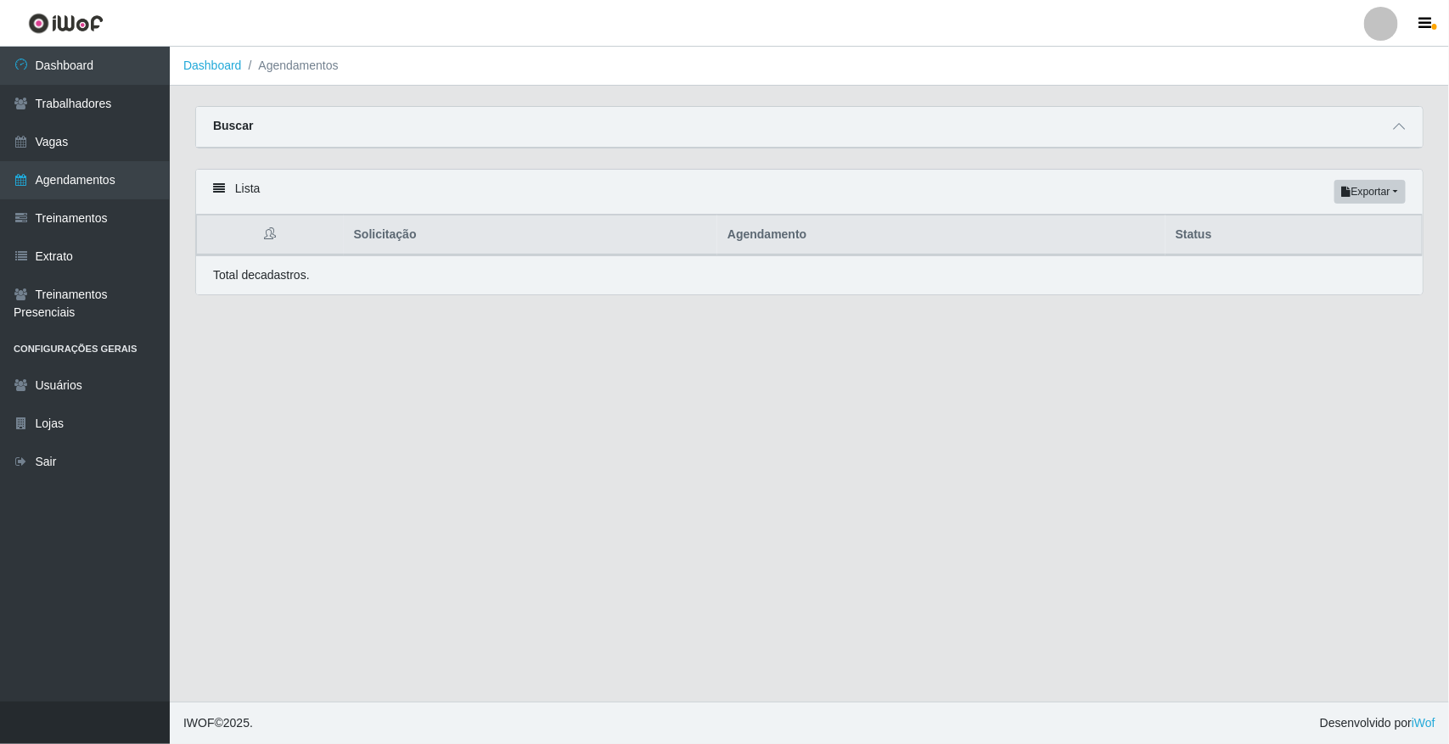
click at [1086, 468] on main "Dashboard Agendamentos Carregando... Buscar Início em Término em Status [Seleci…" at bounding box center [809, 374] width 1279 height 655
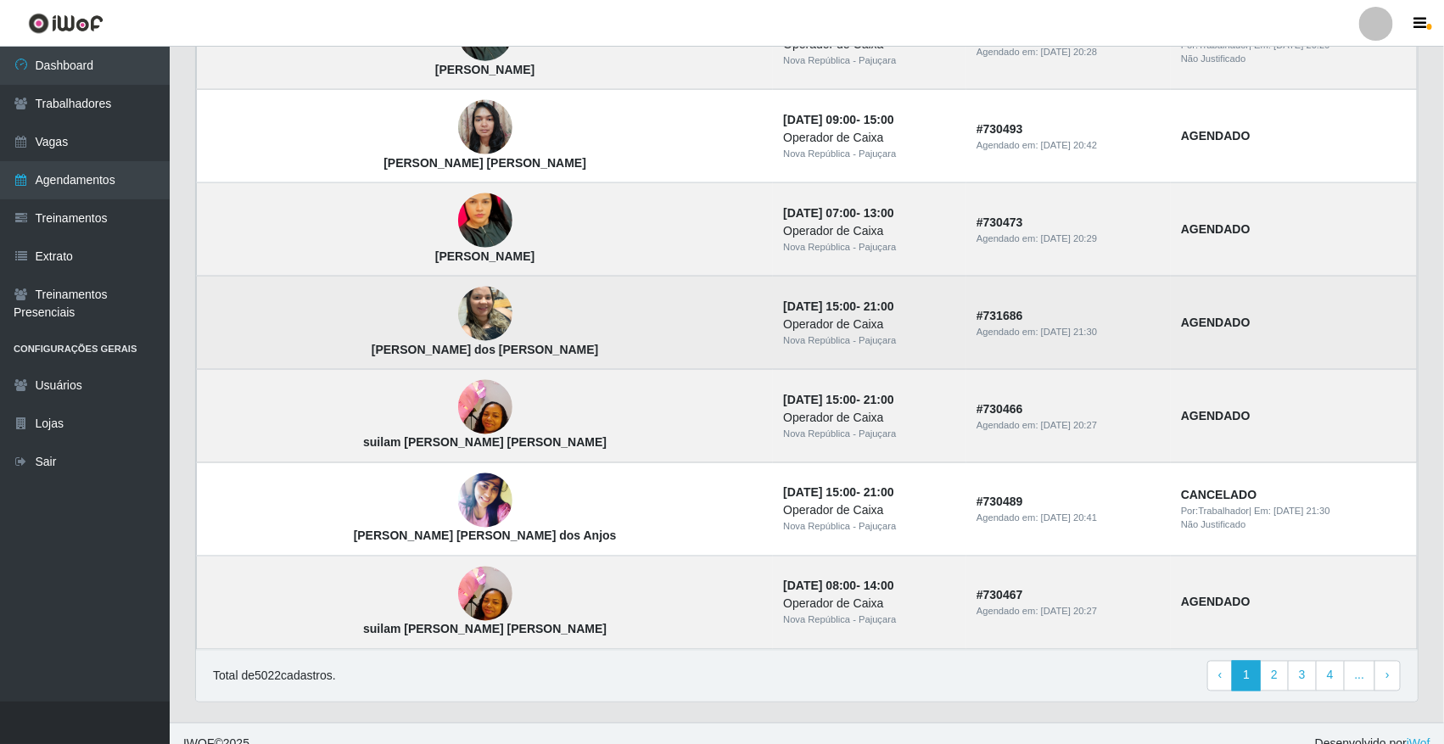
scroll to position [1031, 0]
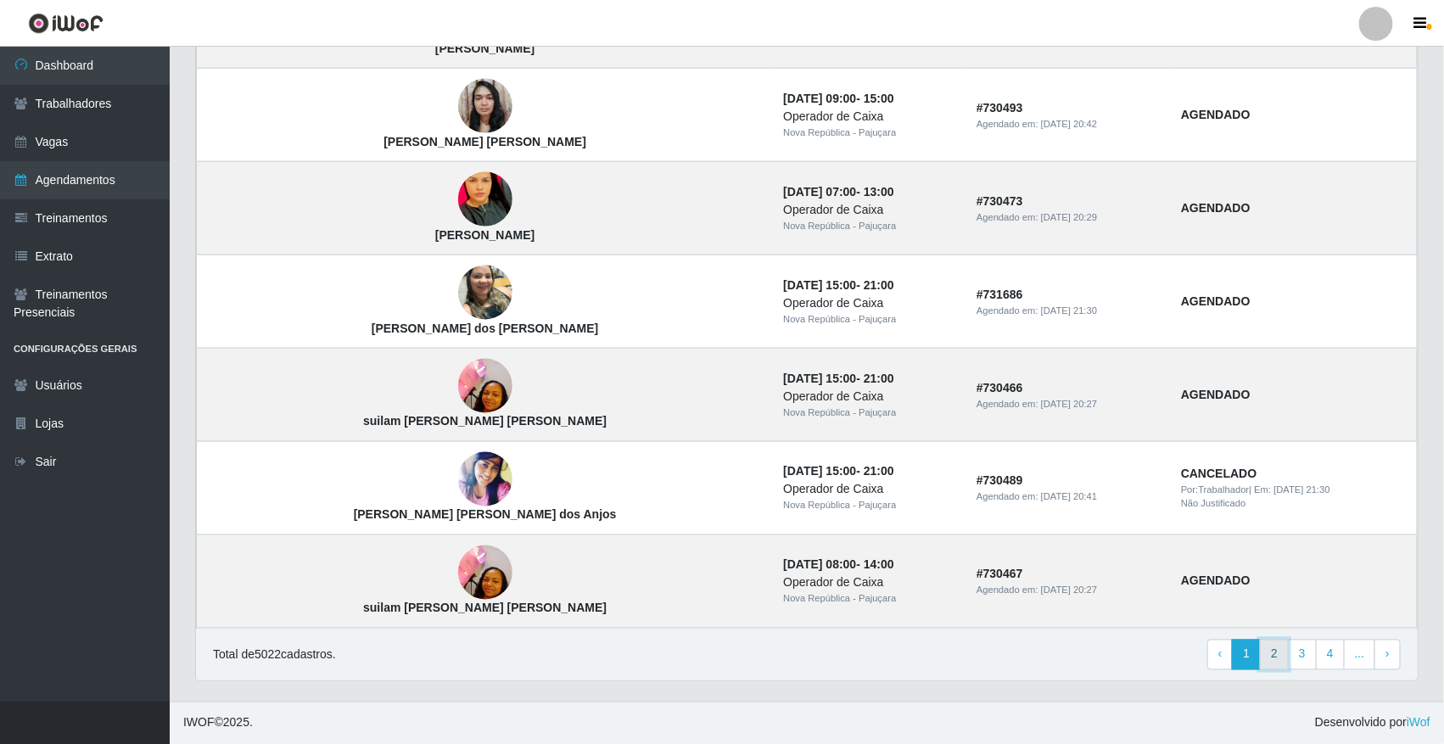
click at [1096, 652] on link "2" at bounding box center [1274, 655] width 29 height 31
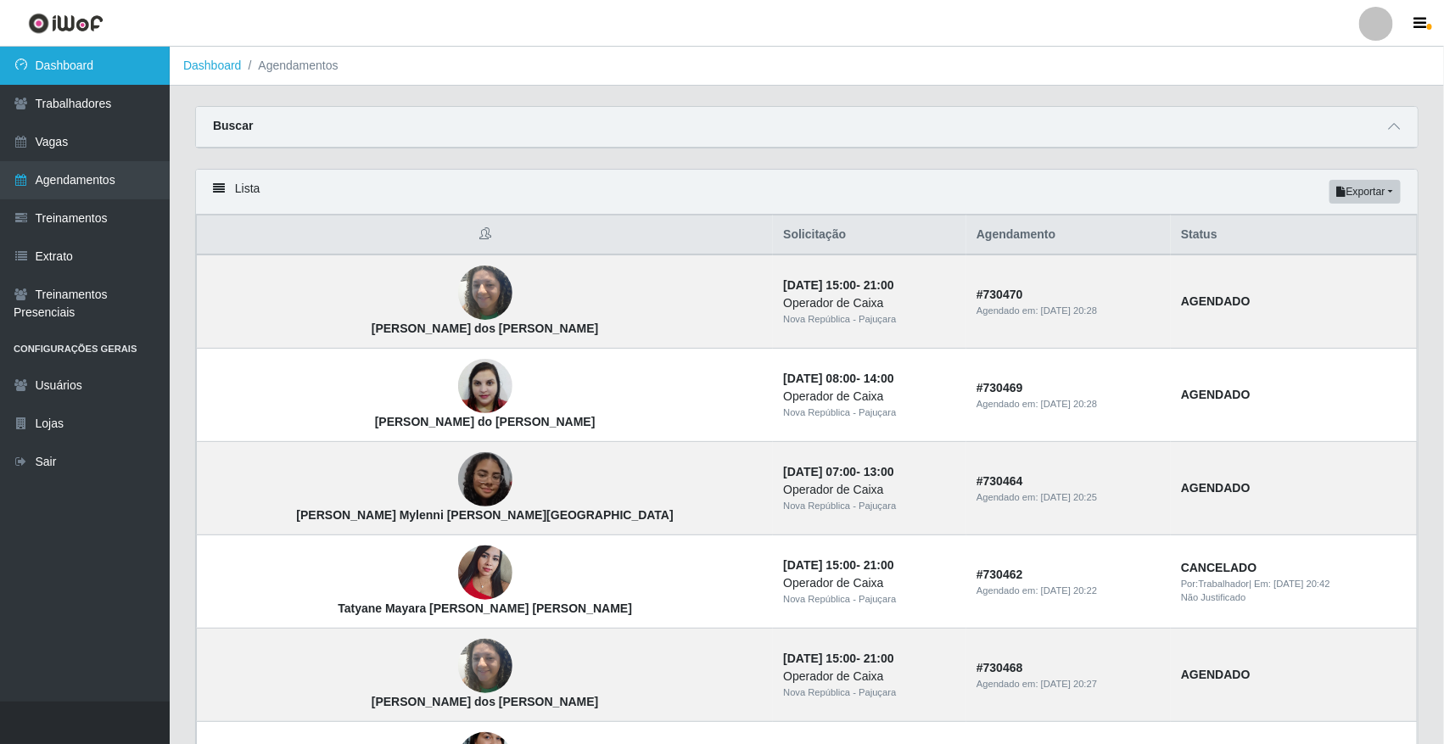
click at [110, 65] on link "Dashboard" at bounding box center [85, 66] width 170 height 38
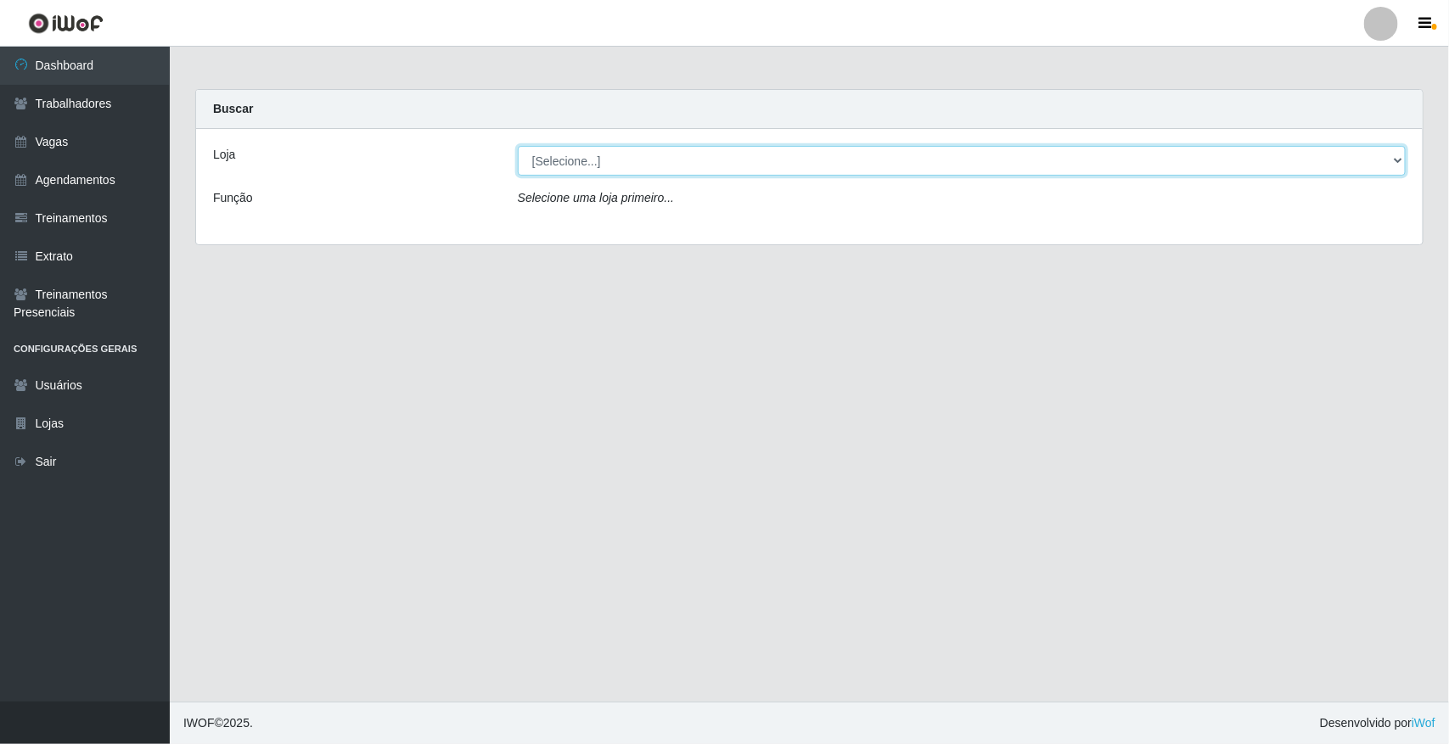
click at [698, 157] on select "[Selecione...] [GEOGRAPHIC_DATA]" at bounding box center [962, 161] width 888 height 30
select select "65"
click at [518, 146] on select "[Selecione...] [GEOGRAPHIC_DATA]" at bounding box center [962, 161] width 888 height 30
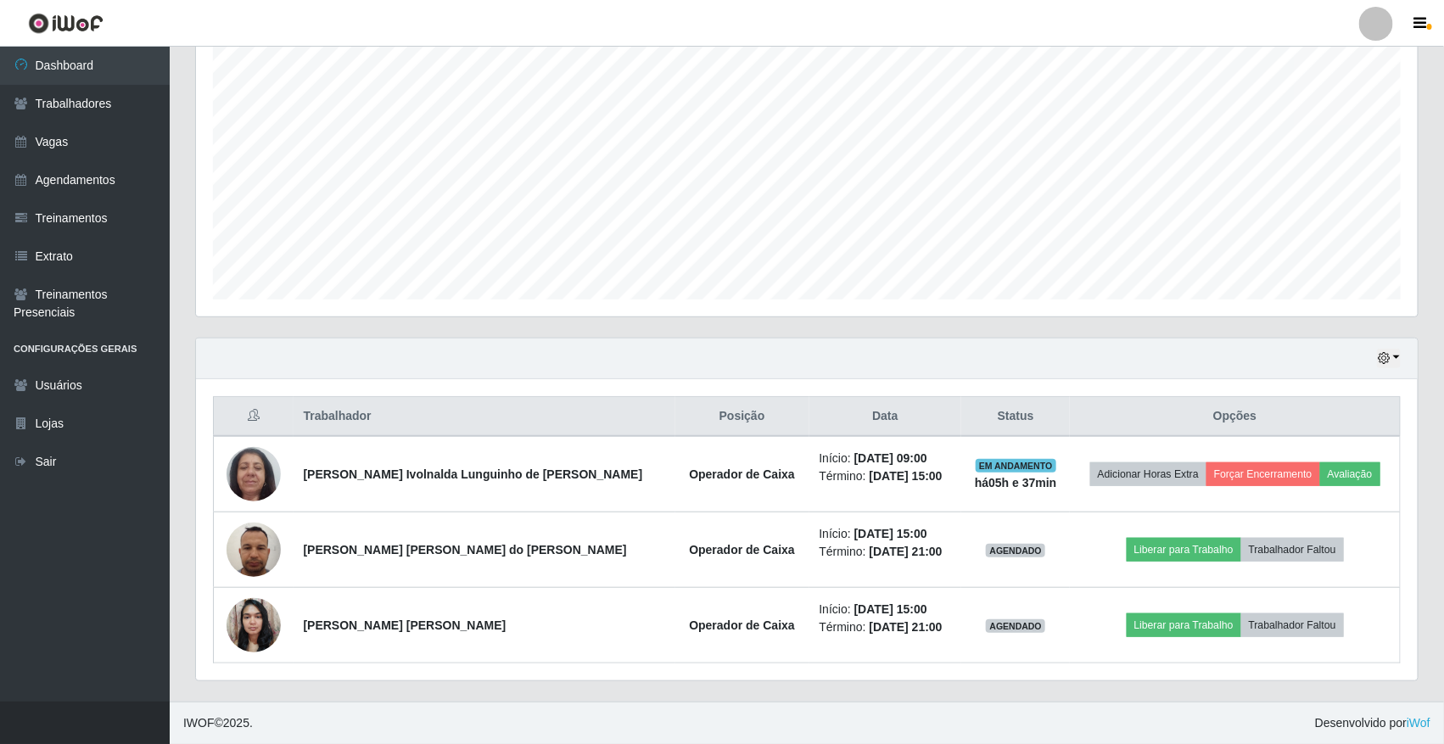
scroll to position [353, 1222]
click at [1397, 355] on button "button" at bounding box center [1389, 359] width 24 height 20
click at [1333, 423] on button "1 dia" at bounding box center [1332, 425] width 134 height 36
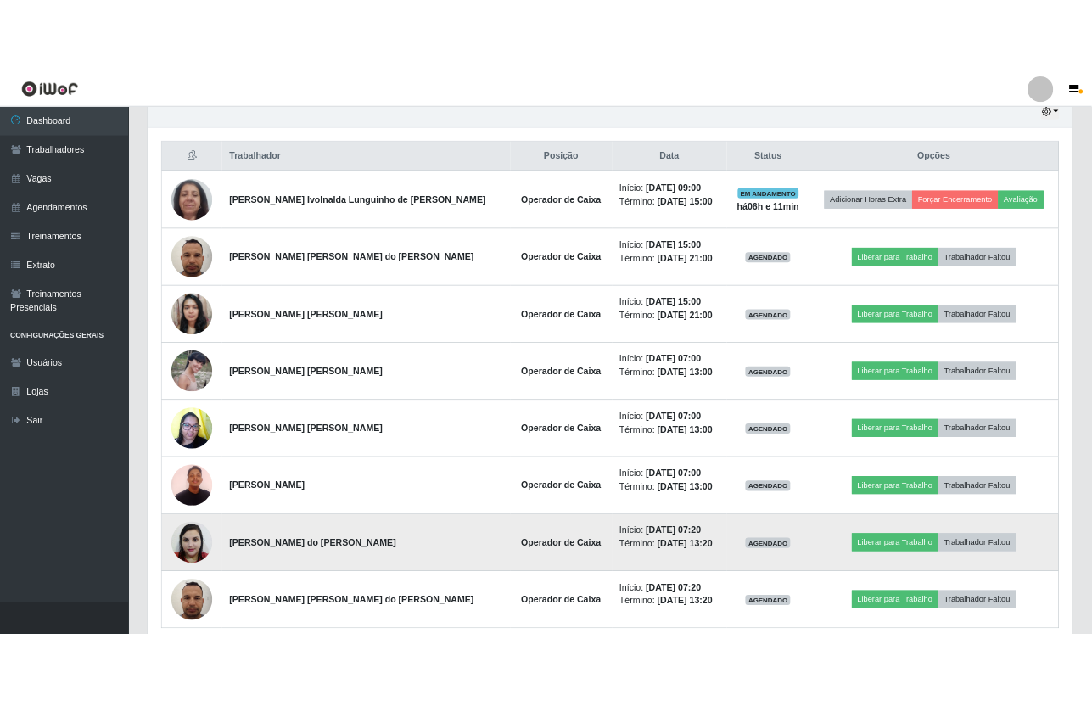
scroll to position [848338, 847820]
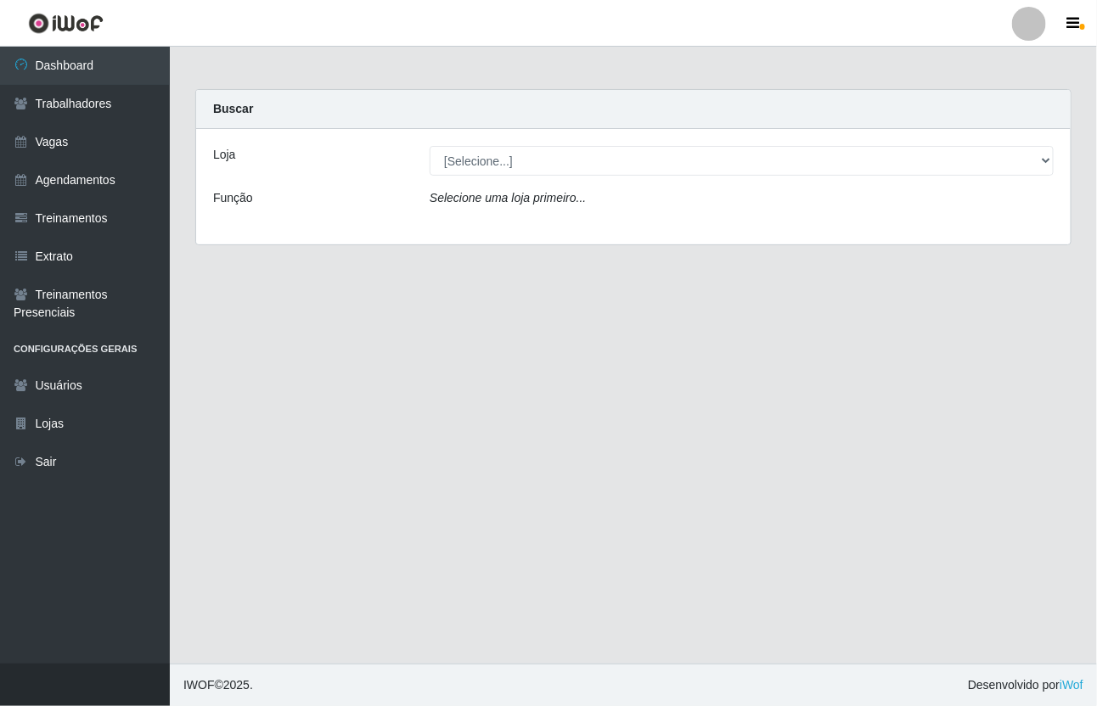
click at [506, 167] on select "[Selecione...] [GEOGRAPHIC_DATA]" at bounding box center [741, 161] width 624 height 30
select select "65"
click at [429, 146] on select "[Selecione...] [GEOGRAPHIC_DATA]" at bounding box center [741, 161] width 624 height 30
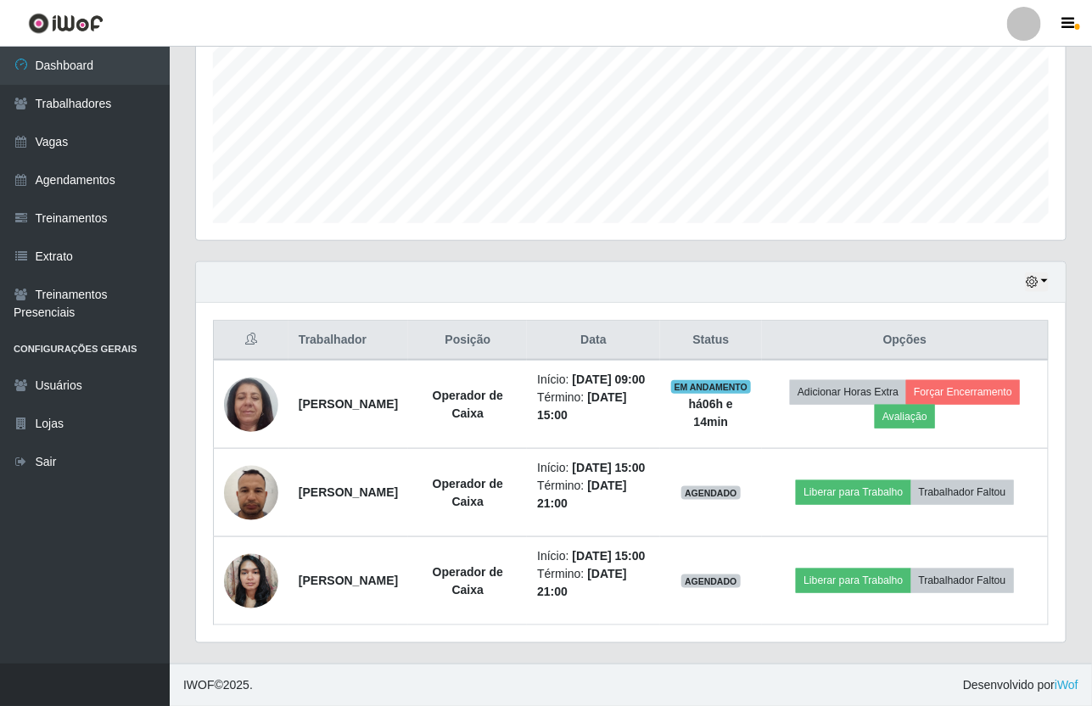
scroll to position [439, 0]
click at [1034, 272] on button "button" at bounding box center [1037, 282] width 24 height 20
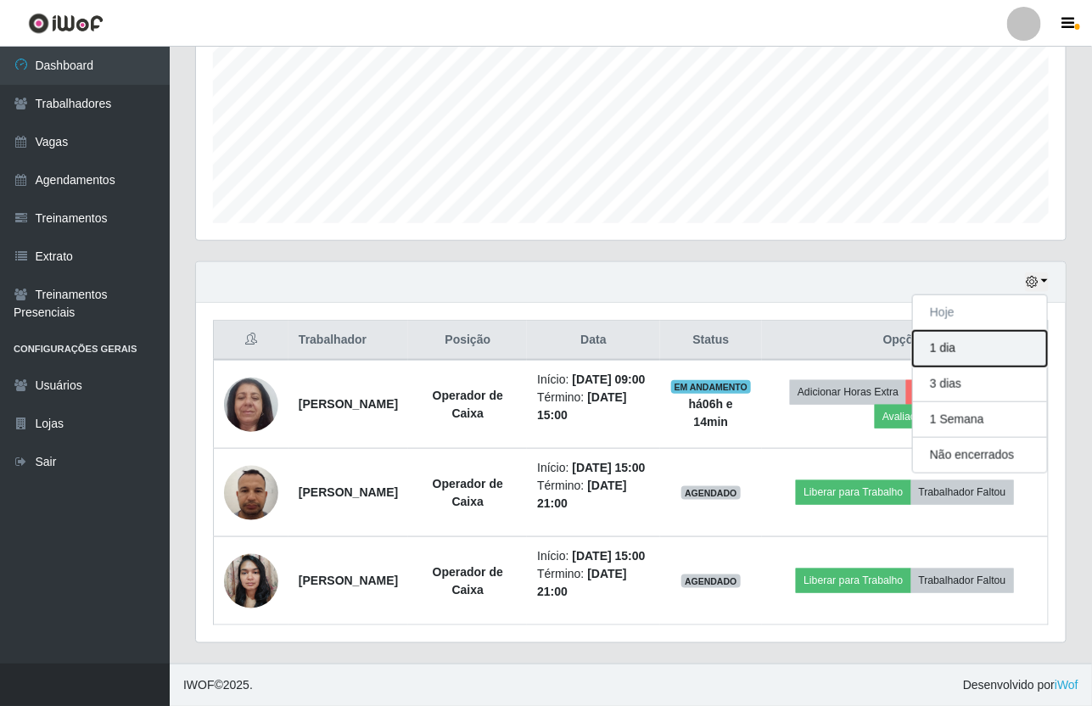
click at [951, 331] on button "1 dia" at bounding box center [980, 349] width 134 height 36
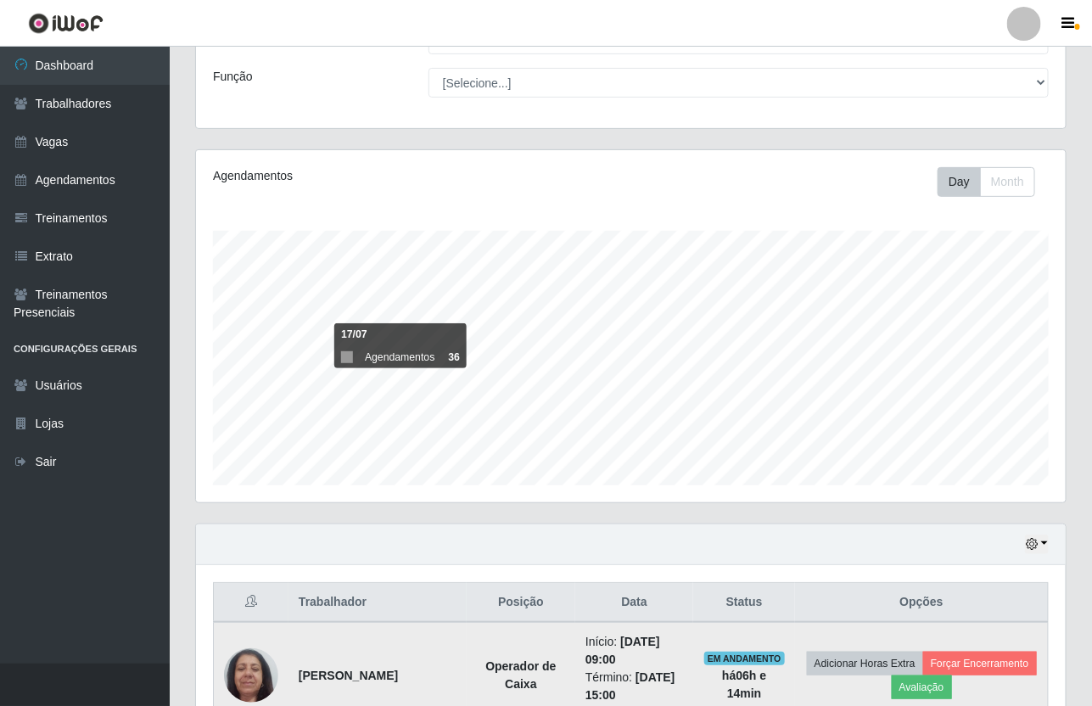
scroll to position [0, 0]
